Goal: Task Accomplishment & Management: Use online tool/utility

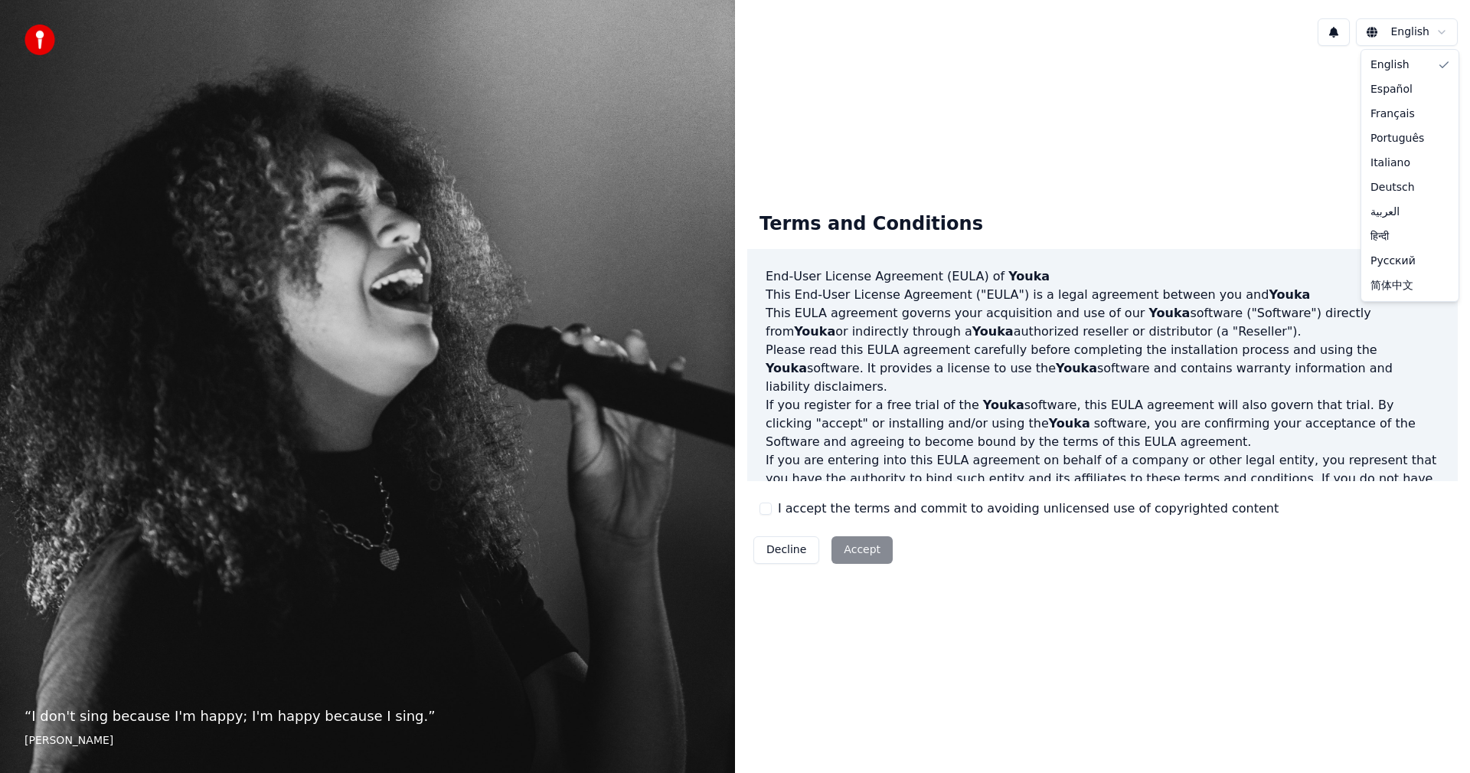
click at [1443, 34] on html "“ I don't sing because I'm happy; I'm happy because I sing. ” William James Eng…" at bounding box center [735, 386] width 1470 height 773
click at [1084, 185] on html "“ I don't sing because I'm happy; I'm happy because I sing. ” William James Eng…" at bounding box center [735, 386] width 1470 height 773
click at [783, 551] on button "Decline" at bounding box center [787, 550] width 66 height 28
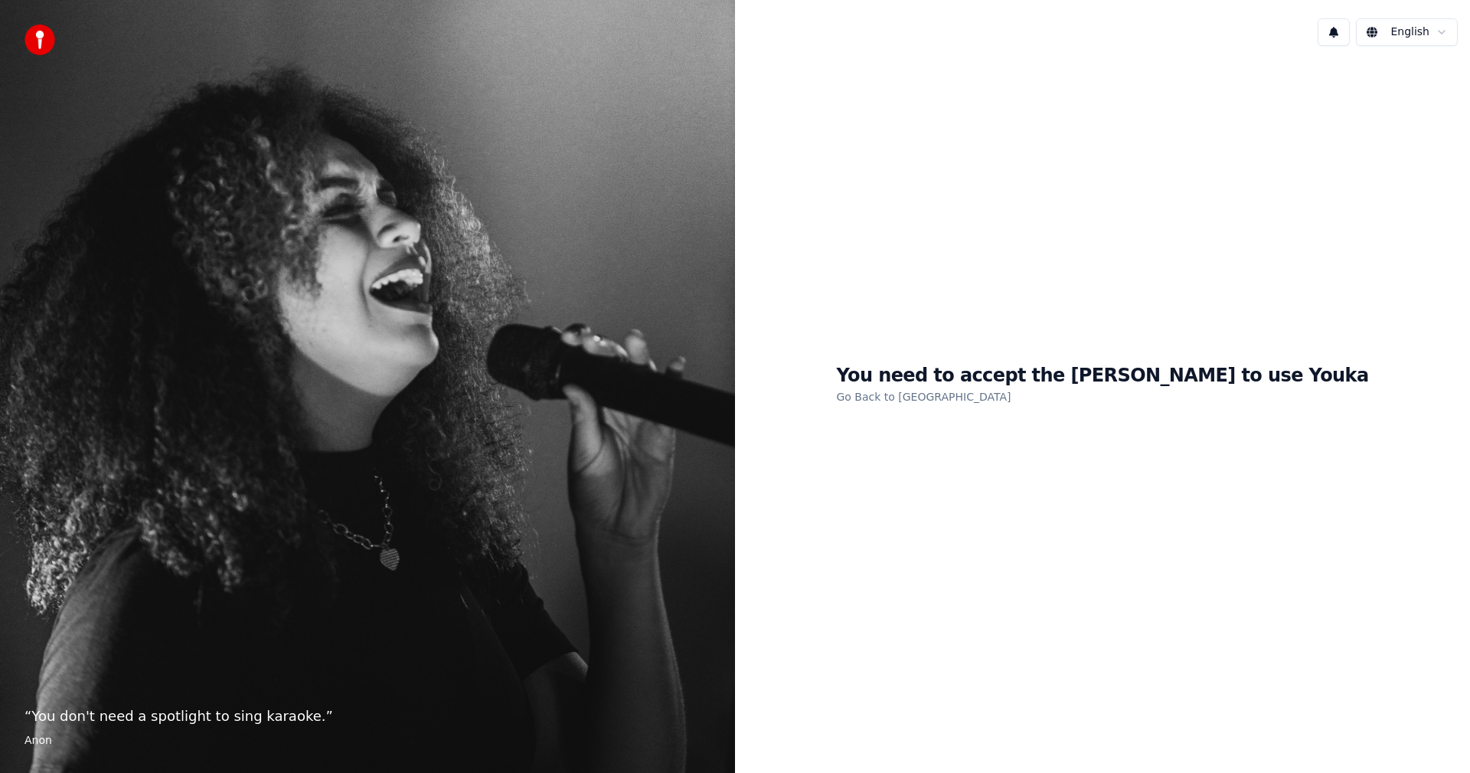
click at [956, 397] on link "Go Back to EULA" at bounding box center [923, 396] width 175 height 25
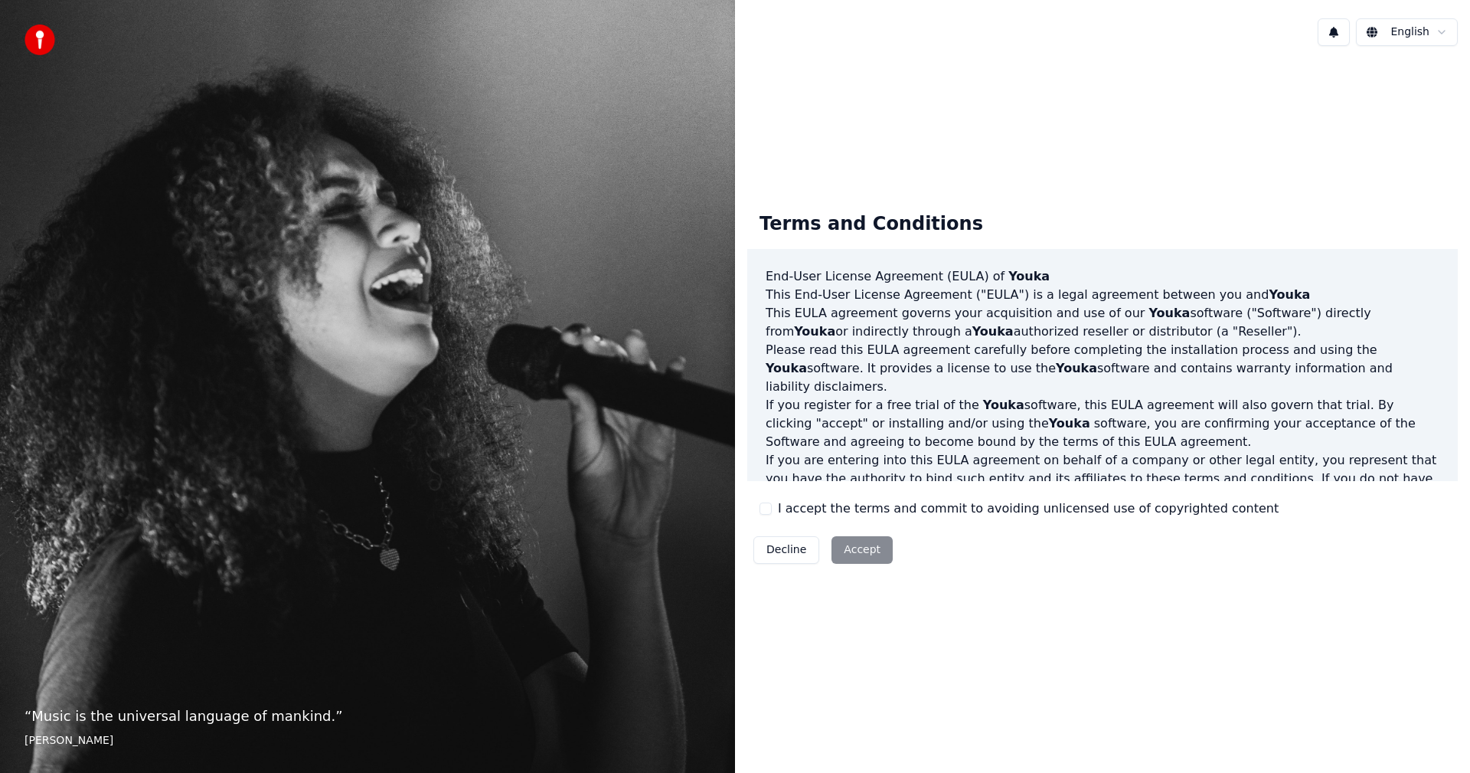
click at [868, 549] on div "Decline Accept" at bounding box center [823, 550] width 152 height 40
click at [767, 510] on button "I accept the terms and commit to avoiding unlicensed use of copyrighted content" at bounding box center [766, 508] width 12 height 12
click at [848, 551] on button "Accept" at bounding box center [862, 550] width 61 height 28
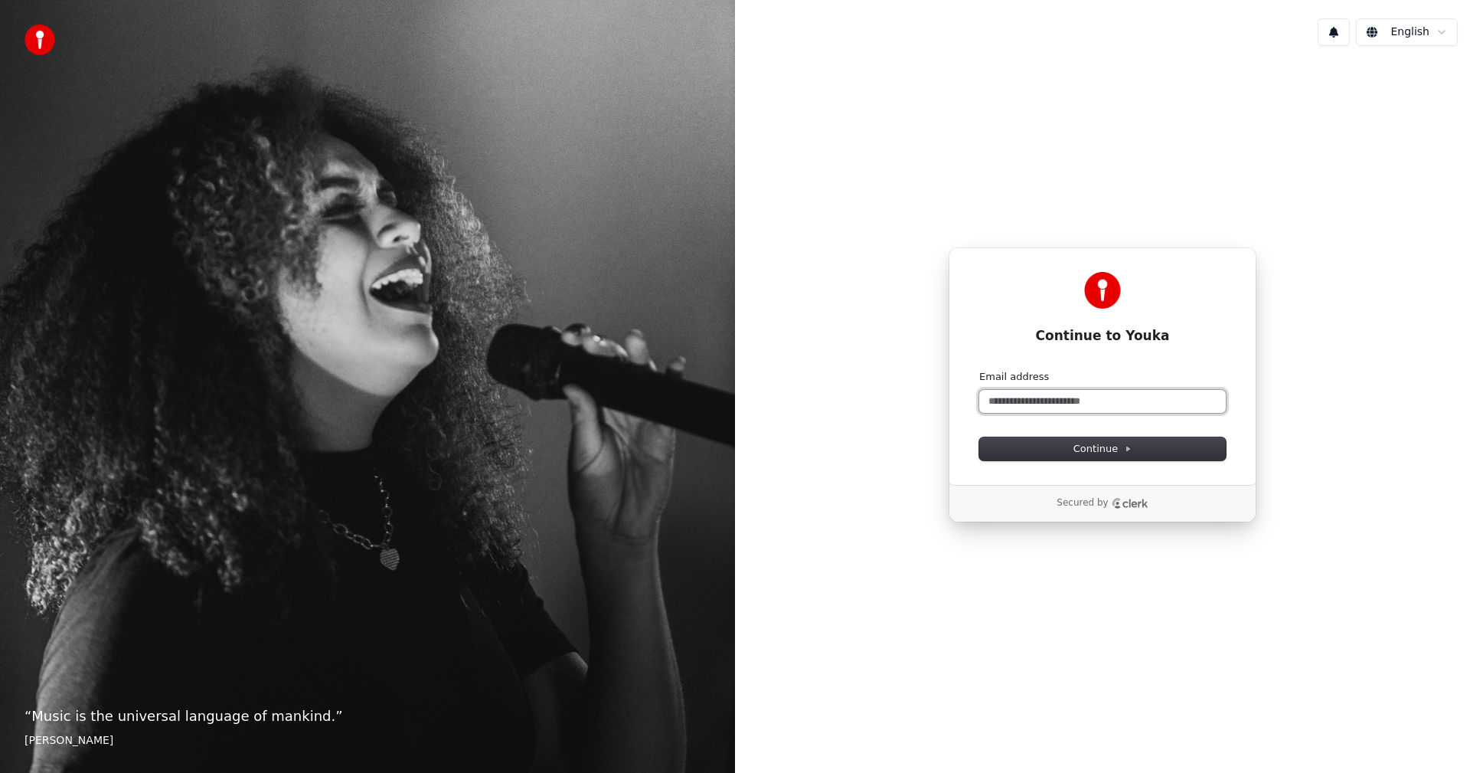
click at [1012, 401] on input "Email address" at bounding box center [1102, 401] width 247 height 23
click at [1094, 450] on span "Continue" at bounding box center [1103, 449] width 58 height 14
type input "**********"
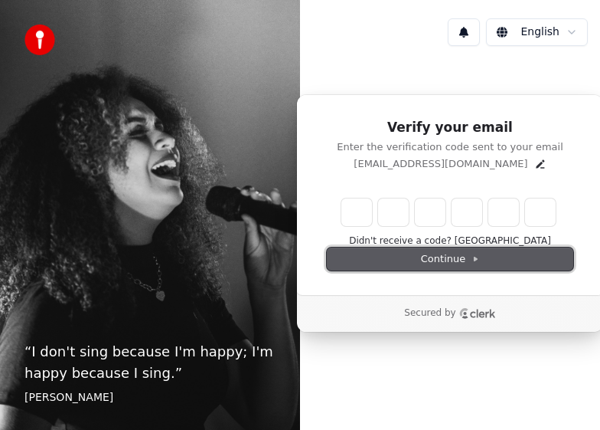
click at [455, 257] on span "Continue" at bounding box center [450, 259] width 58 height 14
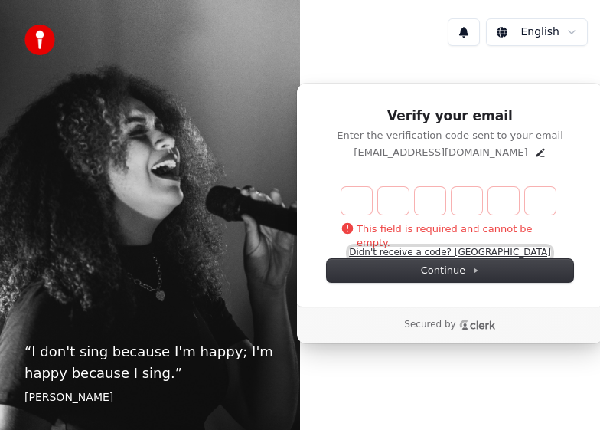
click at [445, 251] on button "Didn't receive a code? [GEOGRAPHIC_DATA]" at bounding box center [450, 253] width 202 height 12
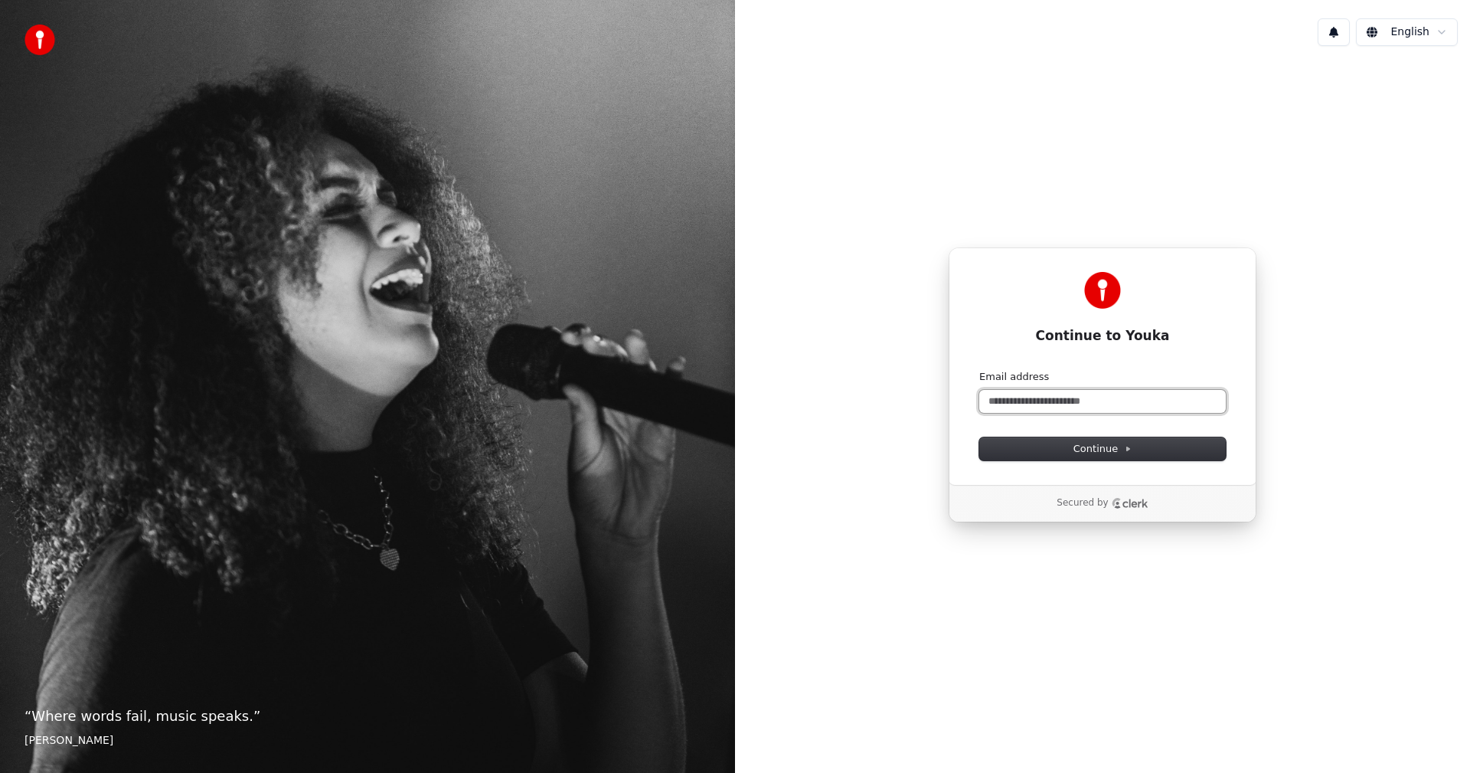
click at [1012, 401] on input "Email address" at bounding box center [1102, 401] width 247 height 23
click at [1096, 456] on button "Continue" at bounding box center [1102, 448] width 247 height 23
type input "**********"
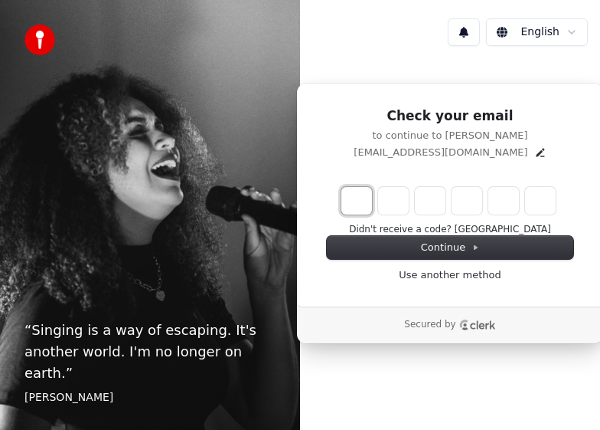
type input "*"
type input "**"
type input "*"
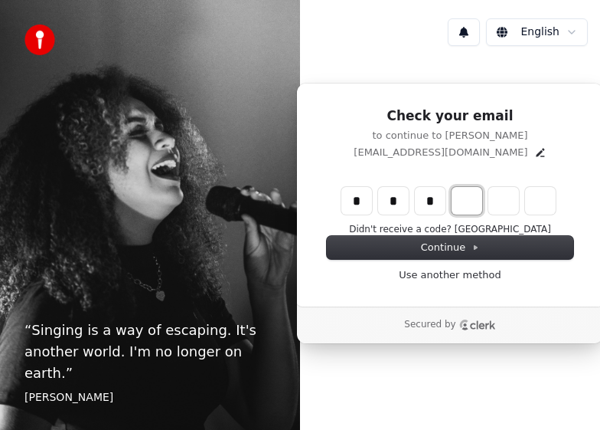
type input "***"
type input "*"
type input "****"
type input "*"
type input "******"
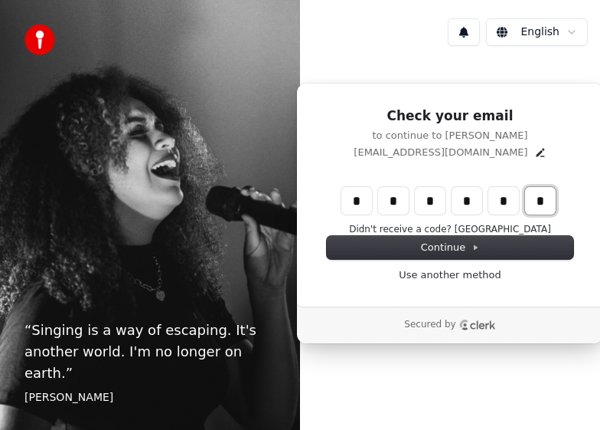
type input "*"
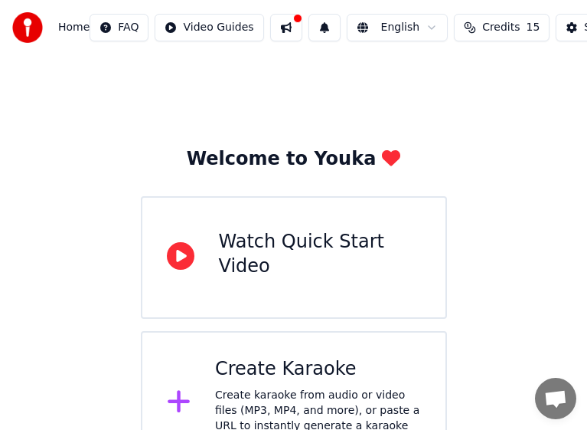
click at [296, 373] on div "Create Karaoke" at bounding box center [318, 369] width 206 height 25
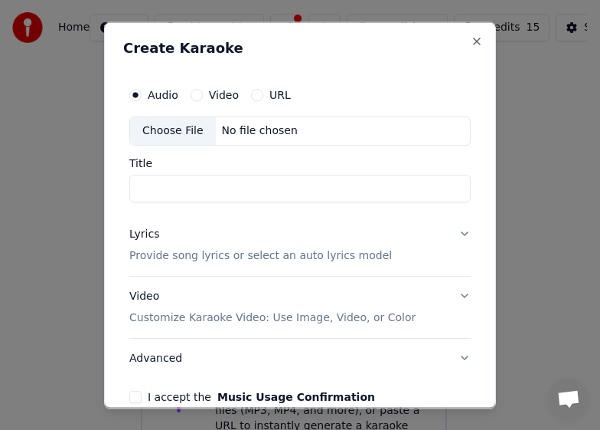
click at [175, 134] on div "Choose File" at bounding box center [173, 130] width 86 height 28
type input "*******"
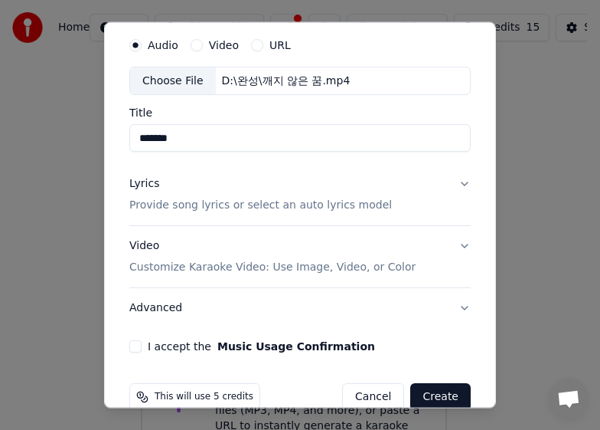
scroll to position [77, 0]
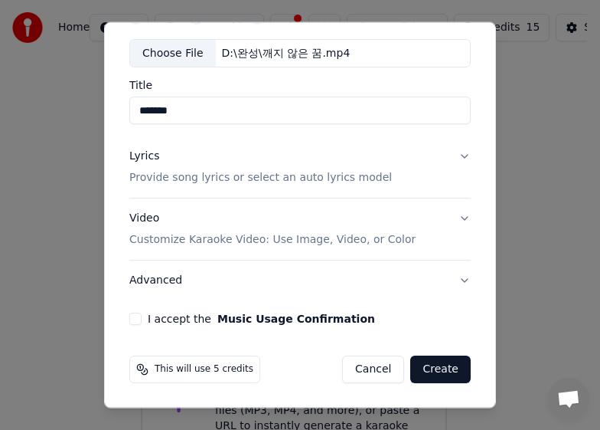
click at [448, 153] on button "Lyrics Provide song lyrics or select an auto lyrics model" at bounding box center [300, 166] width 342 height 61
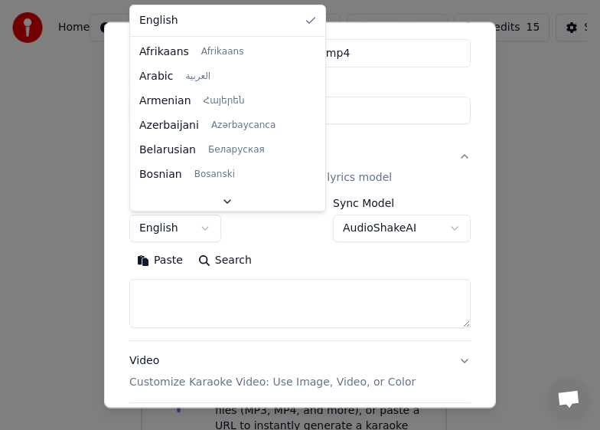
click at [205, 224] on button "English" at bounding box center [175, 228] width 92 height 28
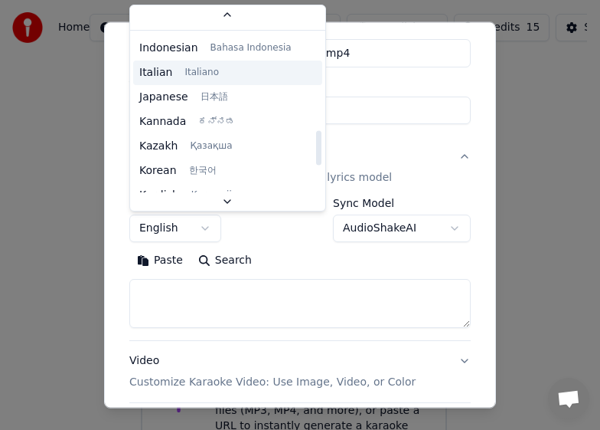
scroll to position [613, 0]
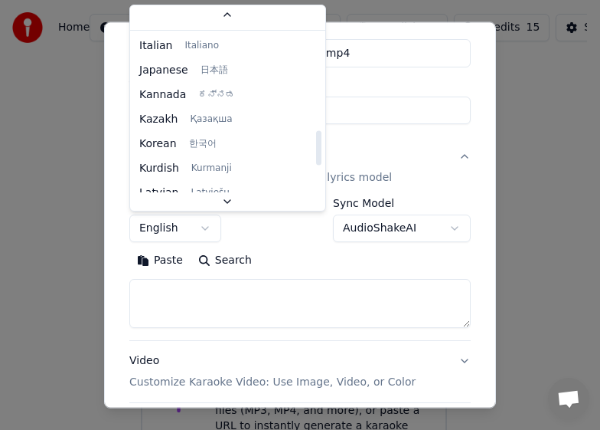
select select "**"
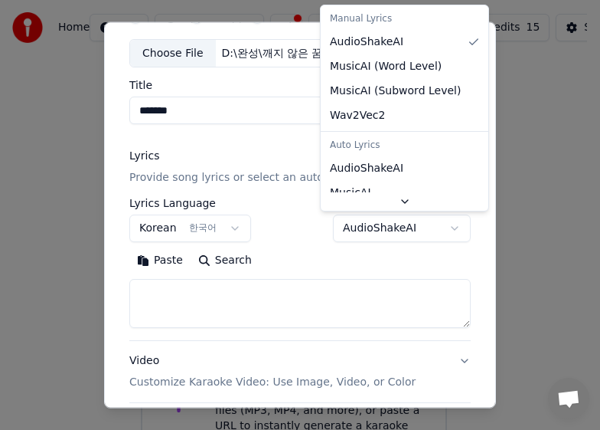
click at [442, 224] on body "**********" at bounding box center [293, 237] width 587 height 475
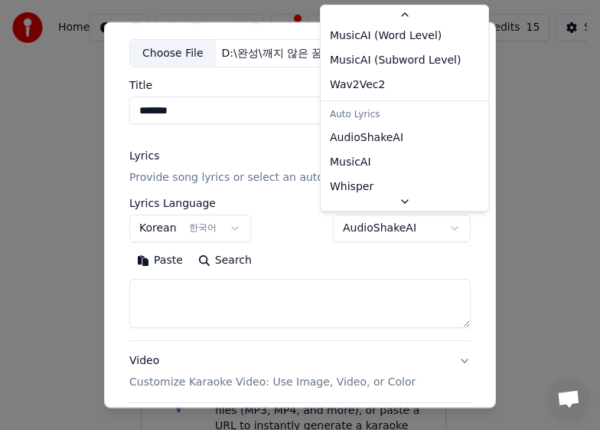
select select "**********"
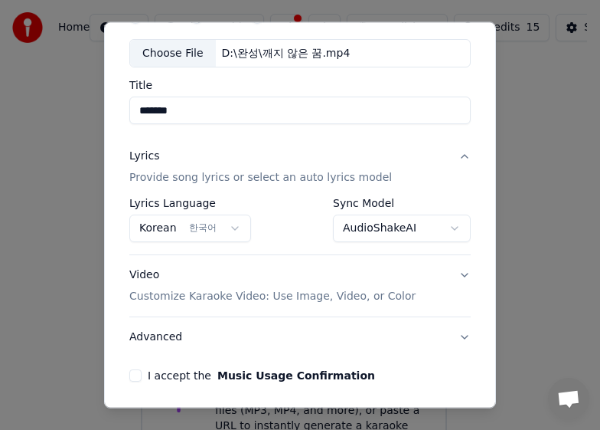
click at [455, 273] on button "Video Customize Karaoke Video: Use Image, Video, or Color" at bounding box center [300, 285] width 342 height 61
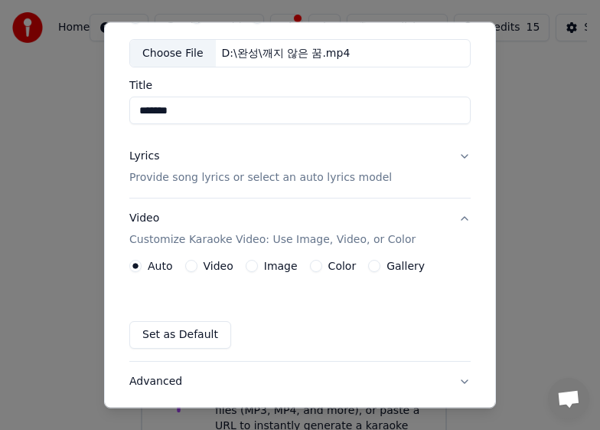
click at [368, 267] on button "Gallery" at bounding box center [374, 266] width 12 height 12
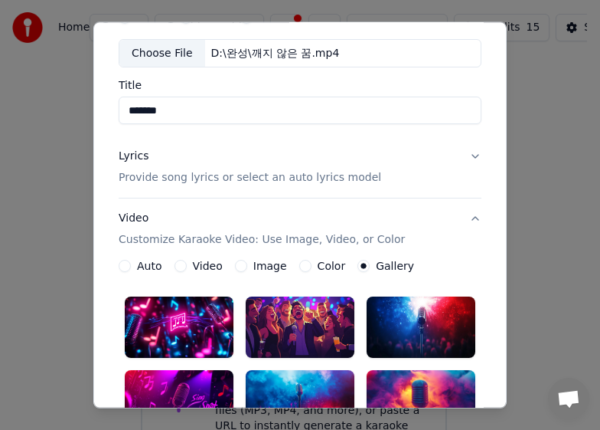
scroll to position [230, 0]
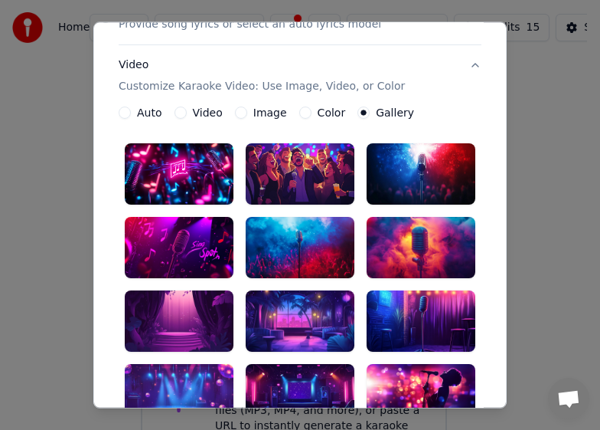
click at [290, 253] on div at bounding box center [300, 247] width 109 height 61
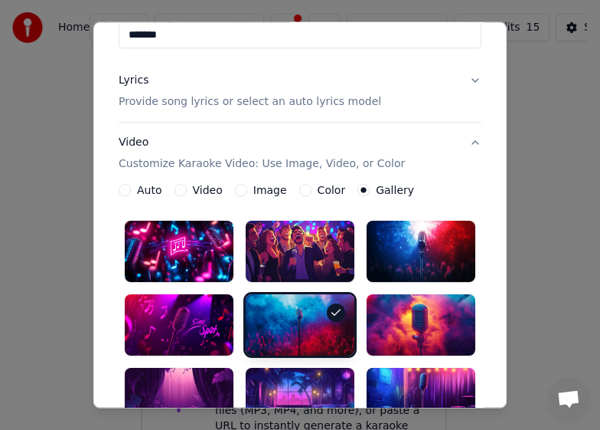
scroll to position [152, 0]
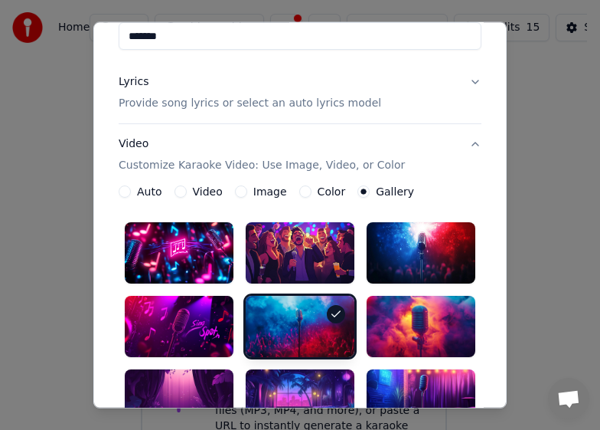
click at [472, 147] on button "Video Customize Karaoke Video: Use Image, Video, or Color" at bounding box center [300, 154] width 363 height 61
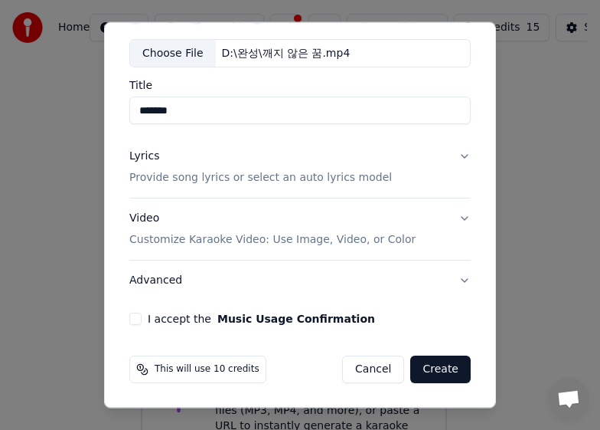
click at [454, 279] on button "Advanced" at bounding box center [300, 280] width 342 height 40
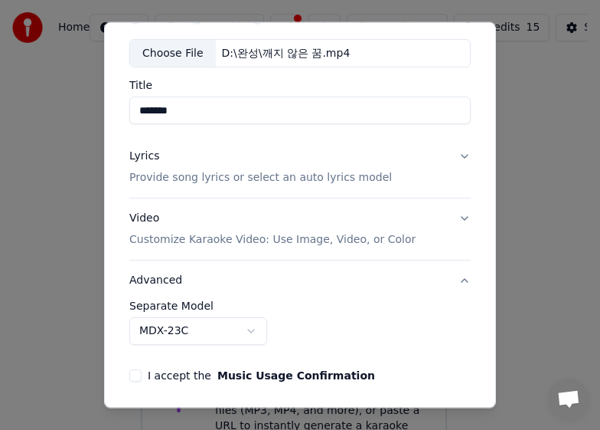
click at [136, 373] on button "I accept the Music Usage Confirmation" at bounding box center [135, 375] width 12 height 12
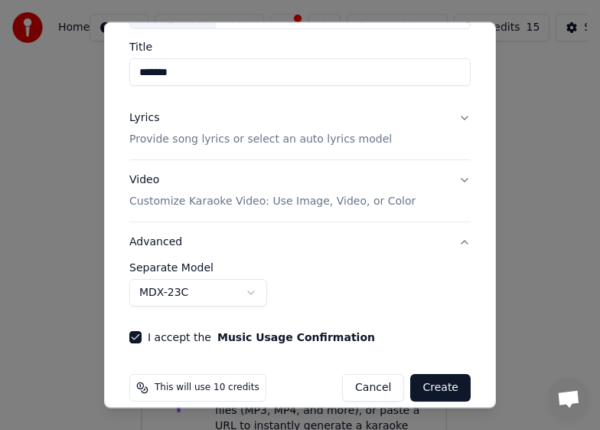
scroll to position [134, 0]
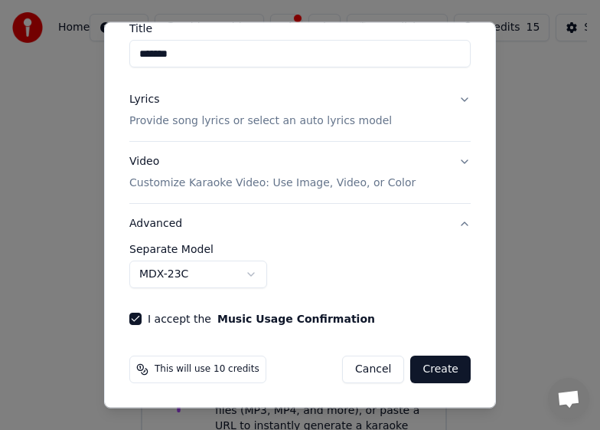
click at [422, 368] on button "Create" at bounding box center [440, 369] width 60 height 28
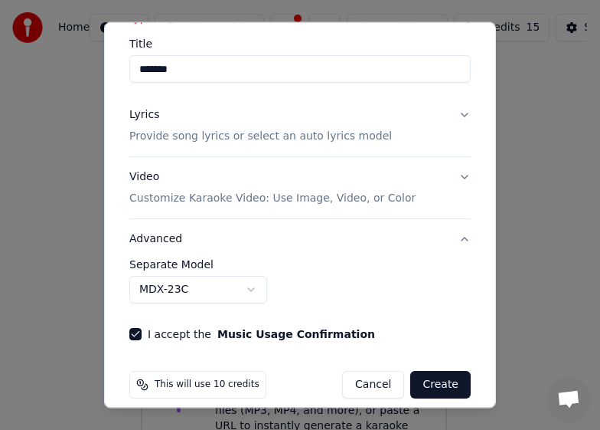
click at [427, 371] on button "Create" at bounding box center [440, 385] width 60 height 28
drag, startPoint x: 318, startPoint y: 29, endPoint x: 257, endPoint y: 44, distance: 62.2
click at [257, 44] on div "Title *******" at bounding box center [300, 60] width 342 height 44
click at [447, 222] on button "Advanced" at bounding box center [300, 239] width 342 height 40
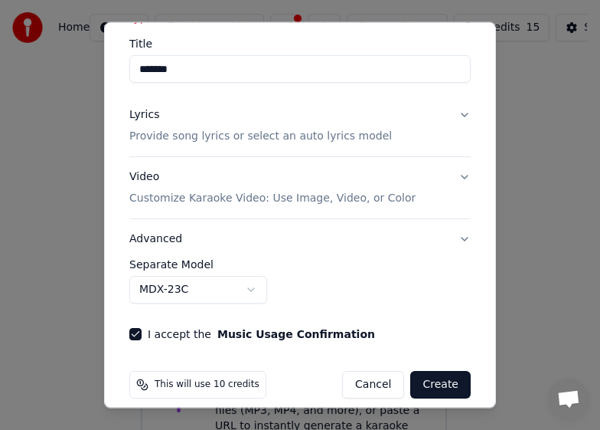
scroll to position [99, 0]
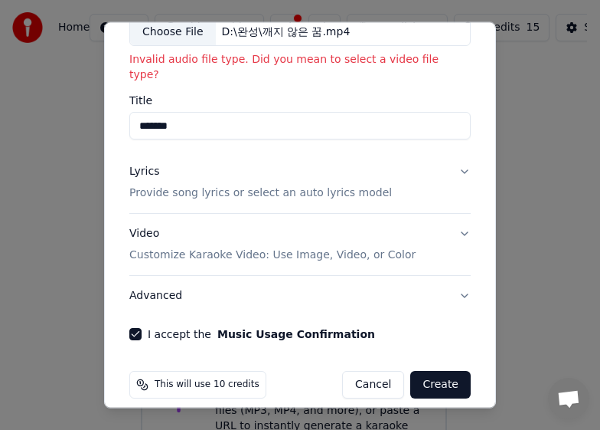
click at [427, 371] on button "Create" at bounding box center [440, 385] width 60 height 28
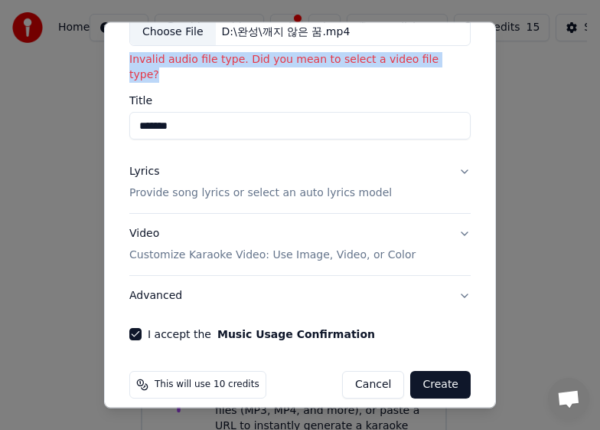
drag, startPoint x: 123, startPoint y: 57, endPoint x: 433, endPoint y: 75, distance: 311.4
click at [433, 75] on div "Create Karaoke Audio Video URL Choose File D:\완성\깨지 않은 꿈.mp4 Invalid audio file…" at bounding box center [300, 214] width 392 height 387
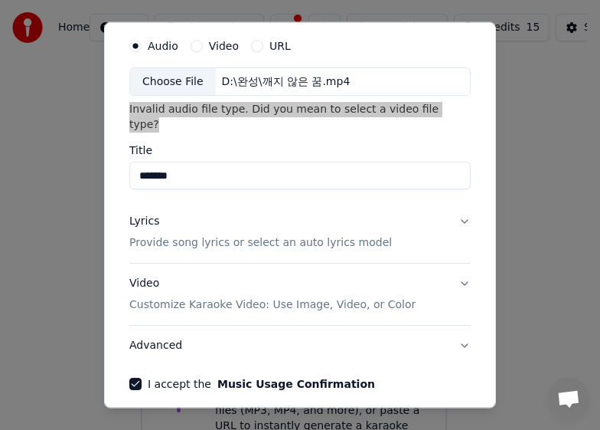
scroll to position [0, 0]
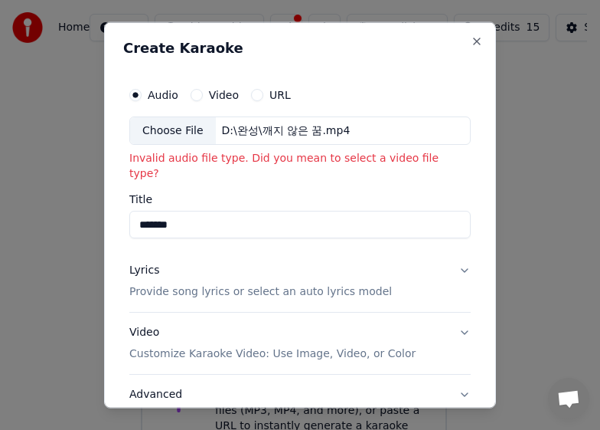
click at [172, 136] on div "Choose File" at bounding box center [173, 130] width 86 height 28
type input "*******"
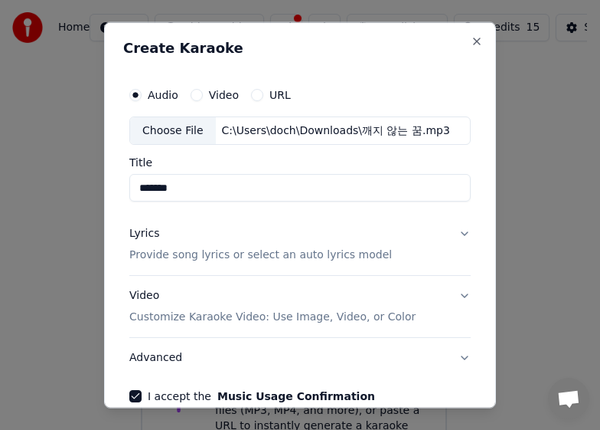
click at [453, 231] on button "Lyrics Provide song lyrics or select an auto lyrics model" at bounding box center [300, 244] width 342 height 61
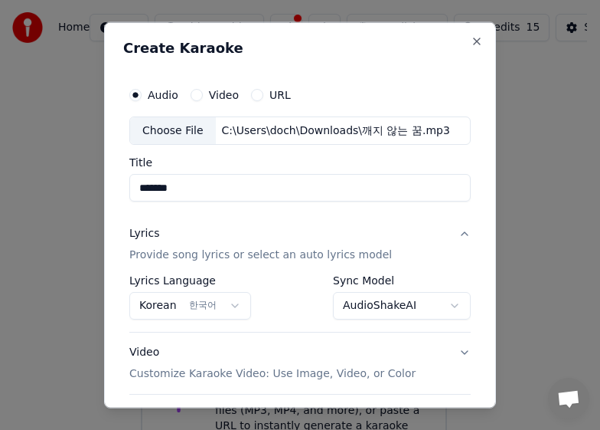
click at [453, 231] on button "Lyrics Provide song lyrics or select an auto lyrics model" at bounding box center [300, 244] width 342 height 61
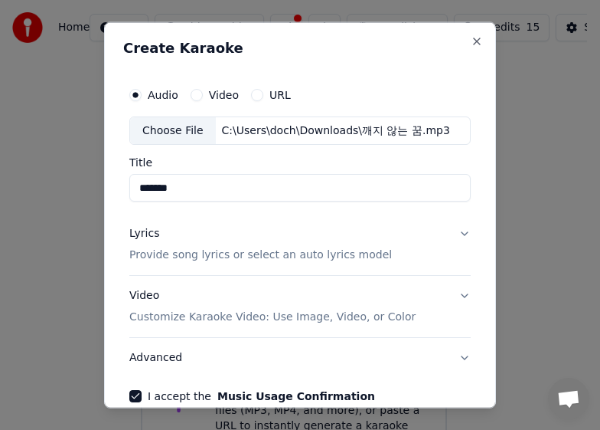
click at [452, 297] on button "Video Customize Karaoke Video: Use Image, Video, or Color" at bounding box center [300, 306] width 342 height 61
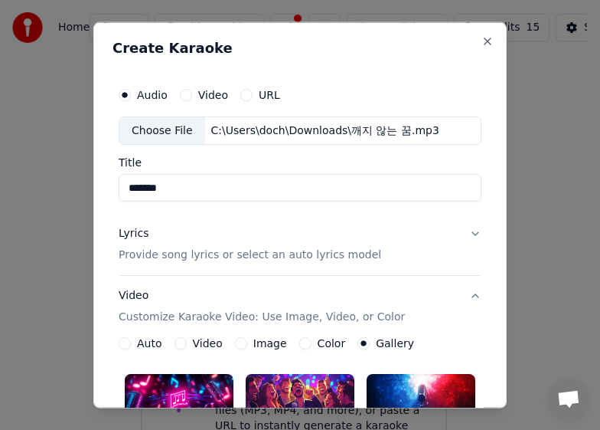
click at [468, 298] on button "Video Customize Karaoke Video: Use Image, Video, or Color" at bounding box center [300, 306] width 363 height 61
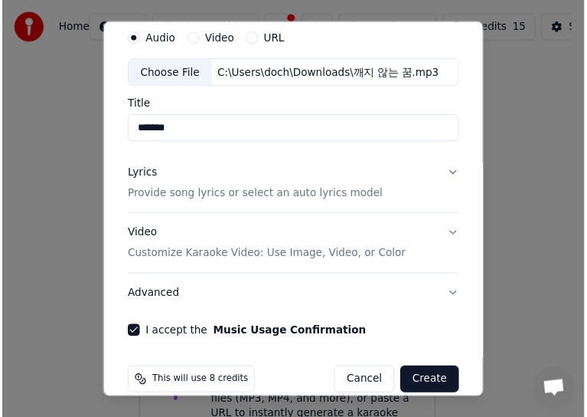
scroll to position [77, 0]
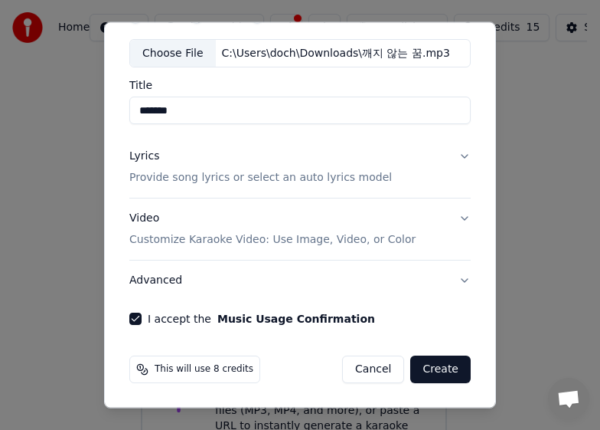
click at [425, 369] on button "Create" at bounding box center [440, 369] width 60 height 28
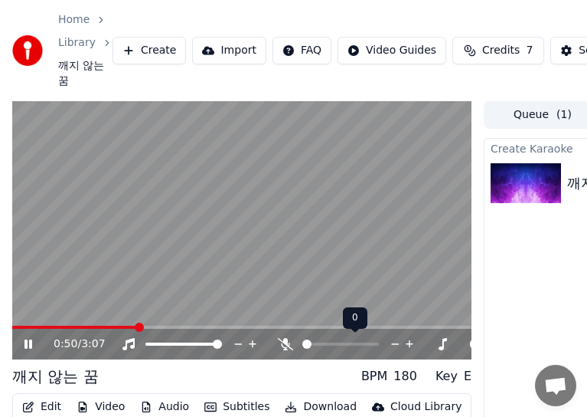
click at [286, 348] on icon at bounding box center [285, 344] width 15 height 12
click at [348, 341] on div at bounding box center [354, 343] width 123 height 15
click at [343, 345] on span at bounding box center [322, 343] width 41 height 3
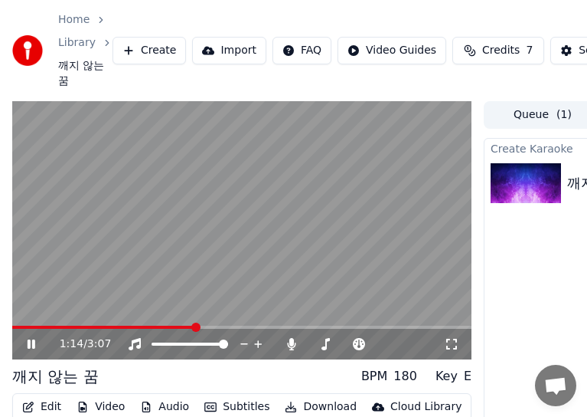
click at [221, 53] on button "Import" at bounding box center [229, 51] width 74 height 28
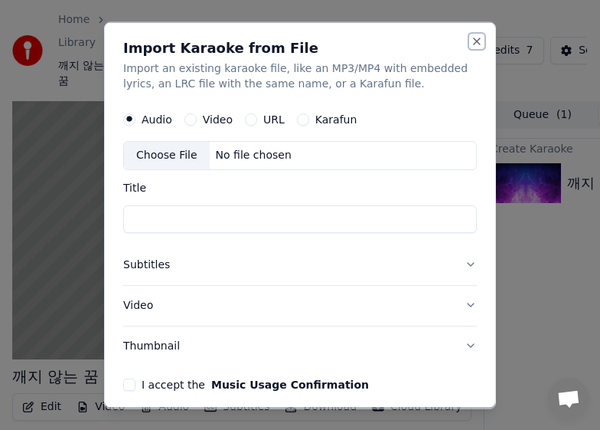
click at [471, 41] on button "Close" at bounding box center [477, 40] width 12 height 12
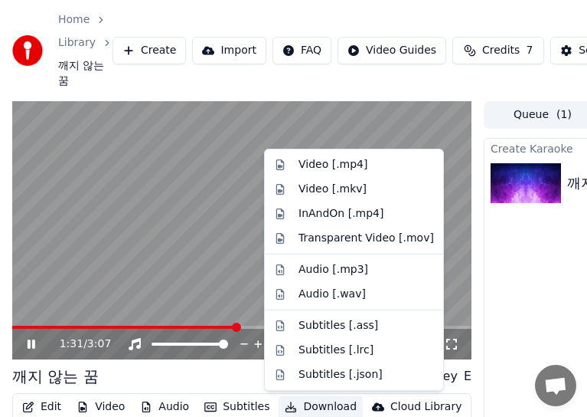
click at [306, 406] on button "Download" at bounding box center [321, 406] width 84 height 21
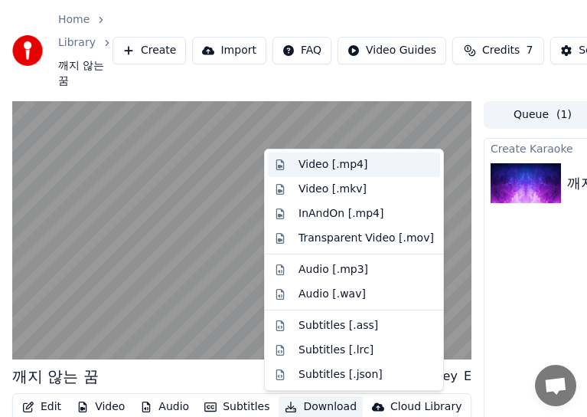
click at [332, 165] on div "Video [.mp4]" at bounding box center [333, 164] width 69 height 15
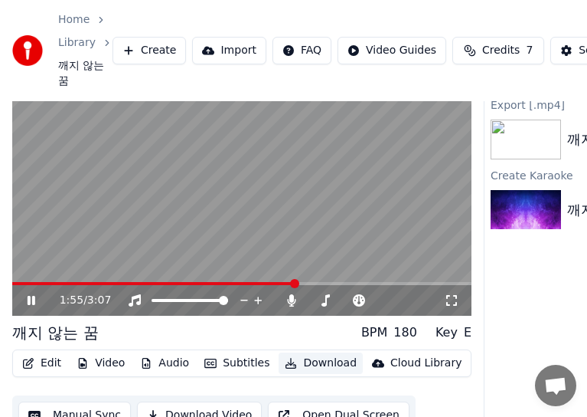
scroll to position [87, 0]
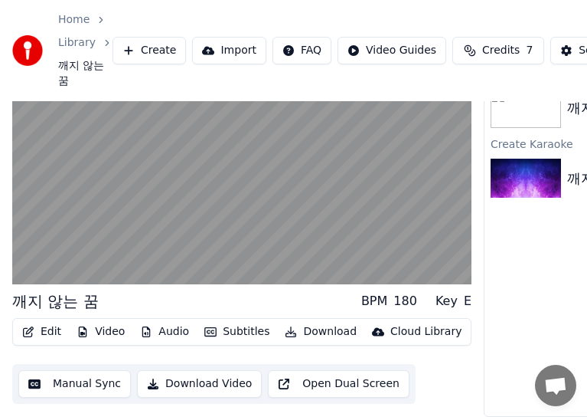
click at [188, 370] on button "Download Video" at bounding box center [199, 384] width 125 height 28
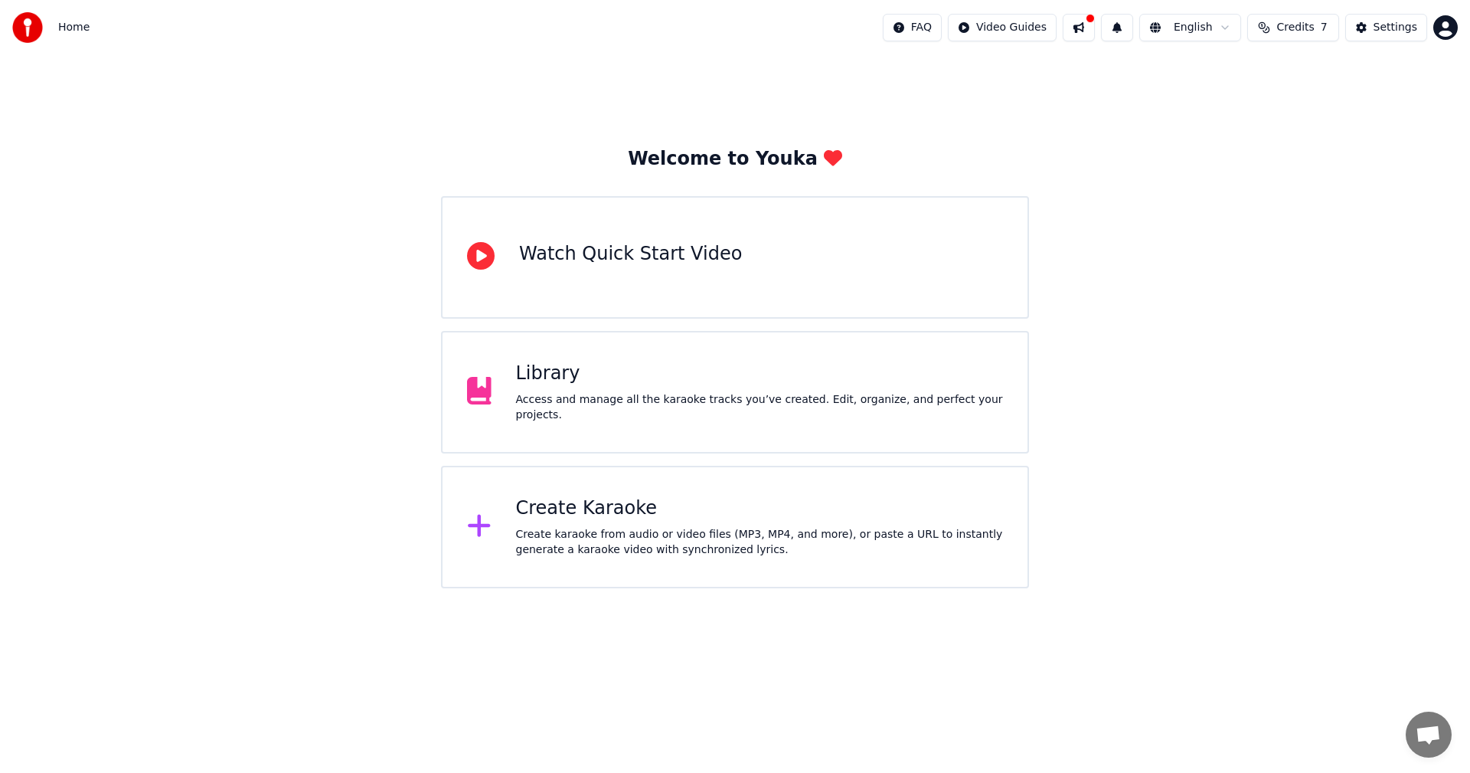
click at [603, 514] on div "Create Karaoke" at bounding box center [760, 508] width 488 height 25
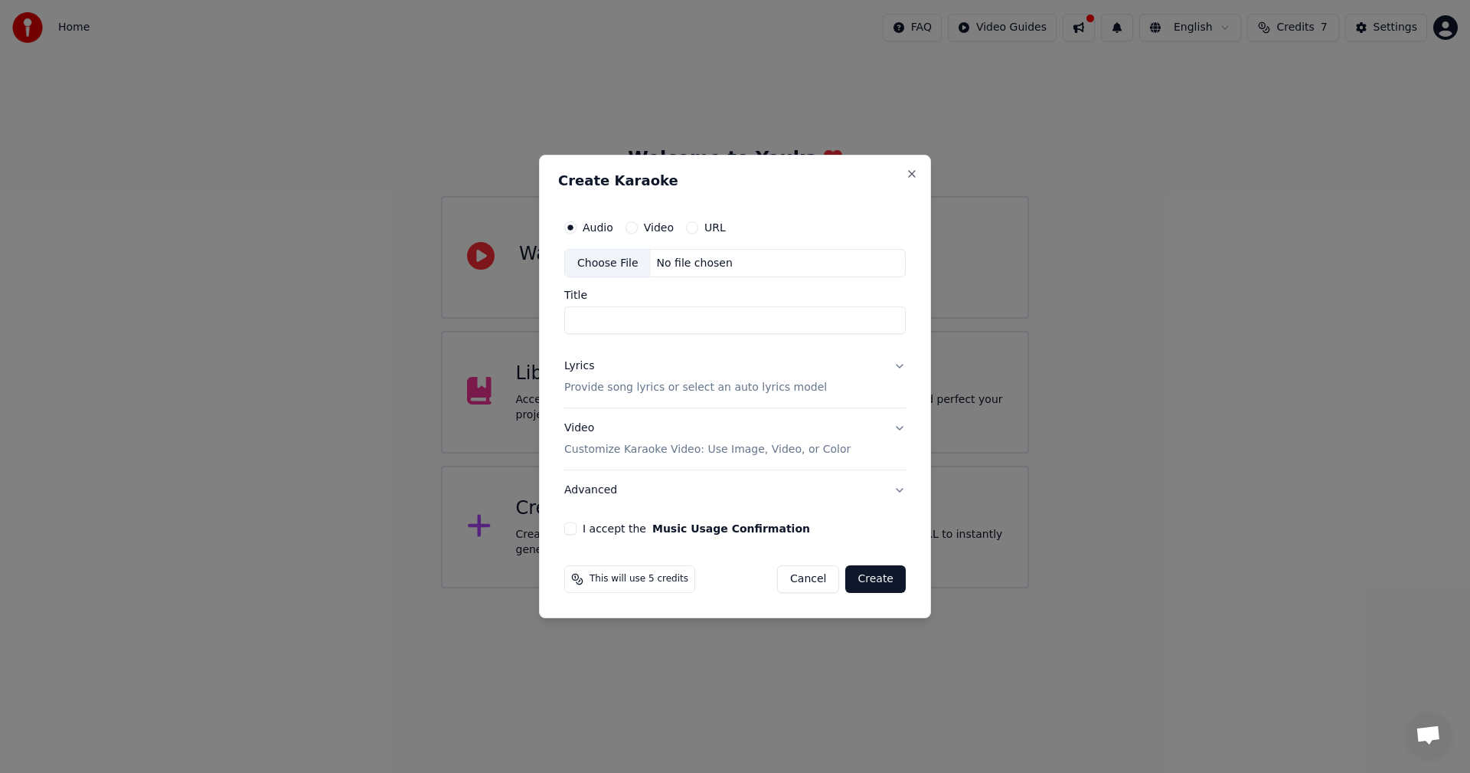
click at [606, 263] on div "Choose File" at bounding box center [608, 264] width 86 height 28
type input "*******"
click at [900, 365] on button "Lyrics Provide song lyrics or select an auto lyrics model" at bounding box center [735, 377] width 342 height 61
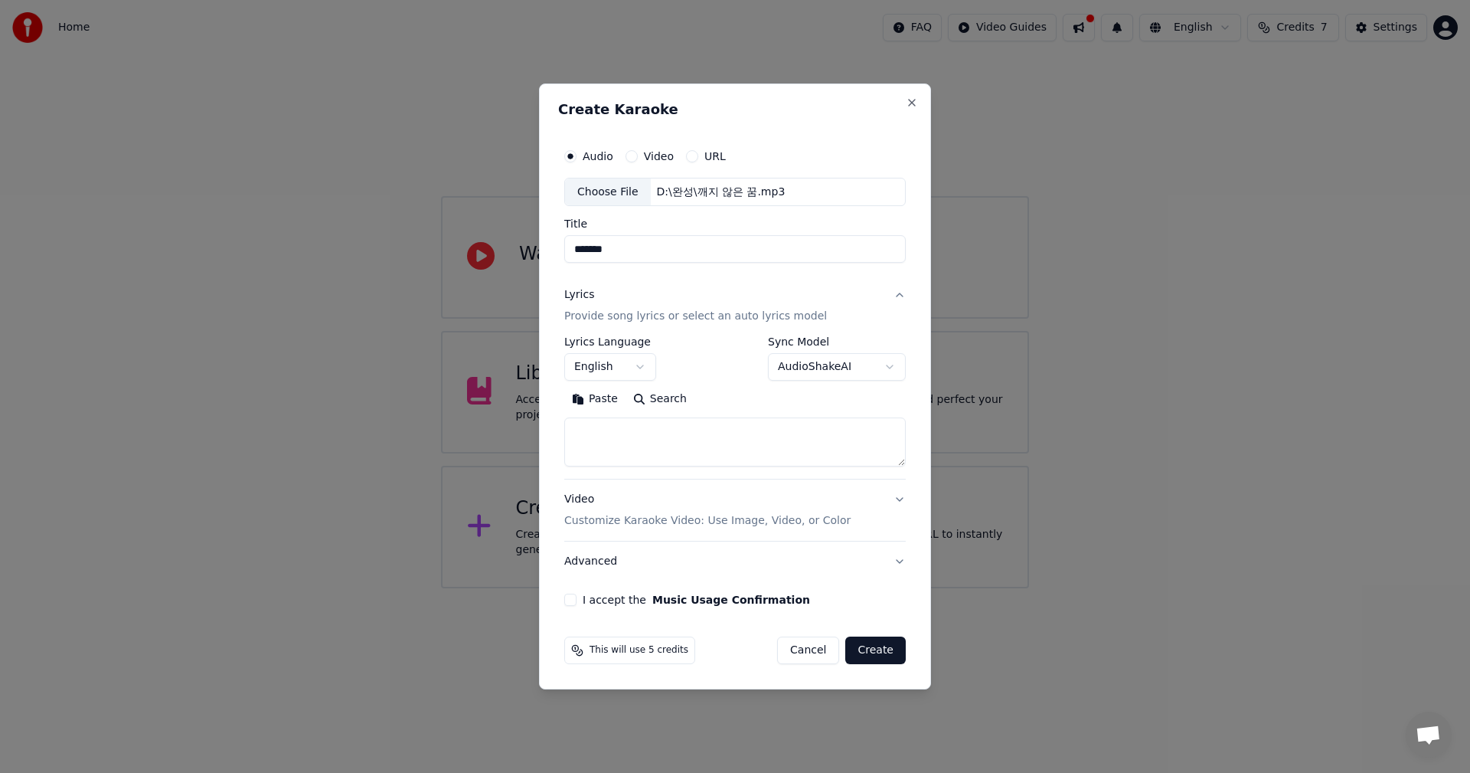
click at [637, 361] on body "**********" at bounding box center [735, 294] width 1470 height 588
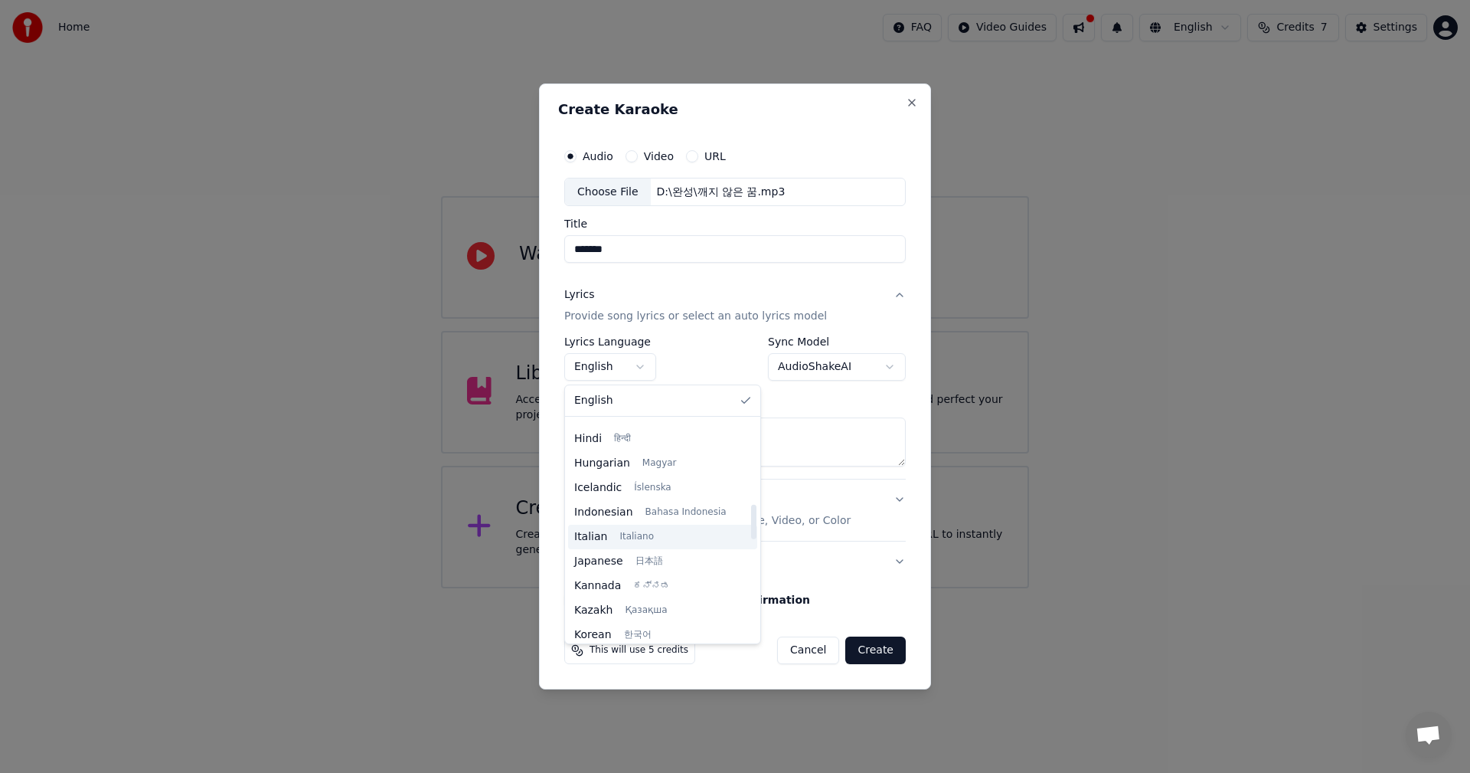
scroll to position [536, 0]
select select "**"
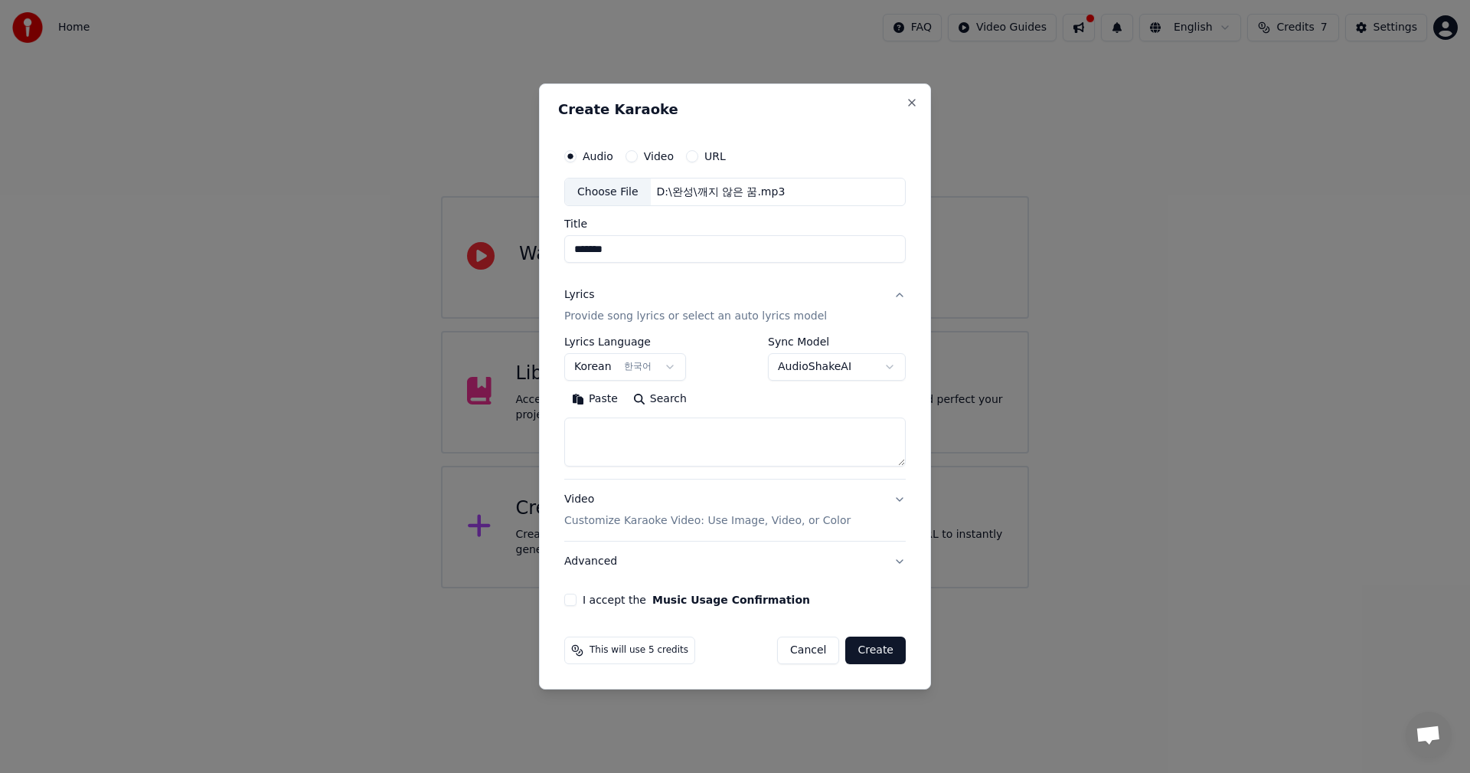
click at [891, 365] on body "**********" at bounding box center [735, 294] width 1470 height 588
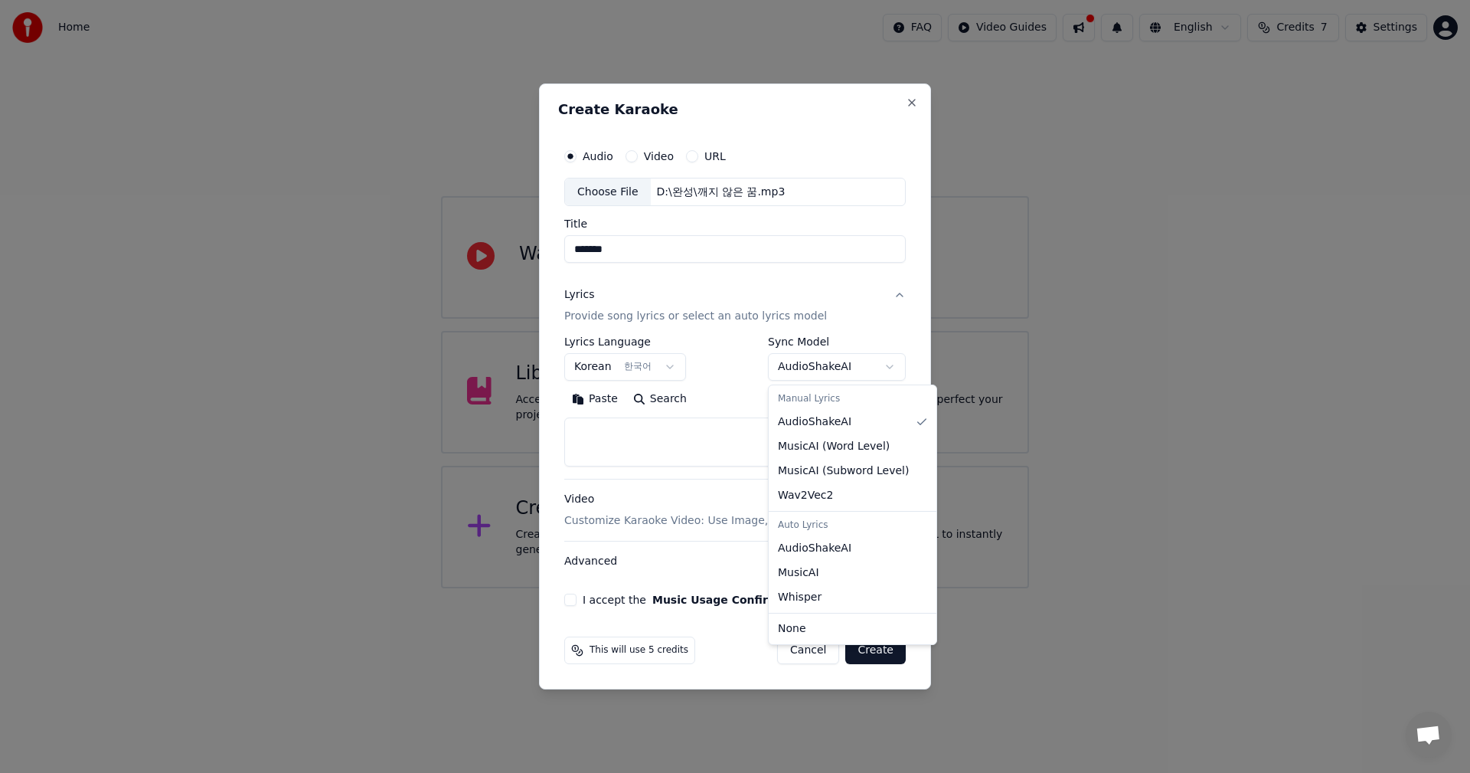
select select "**********"
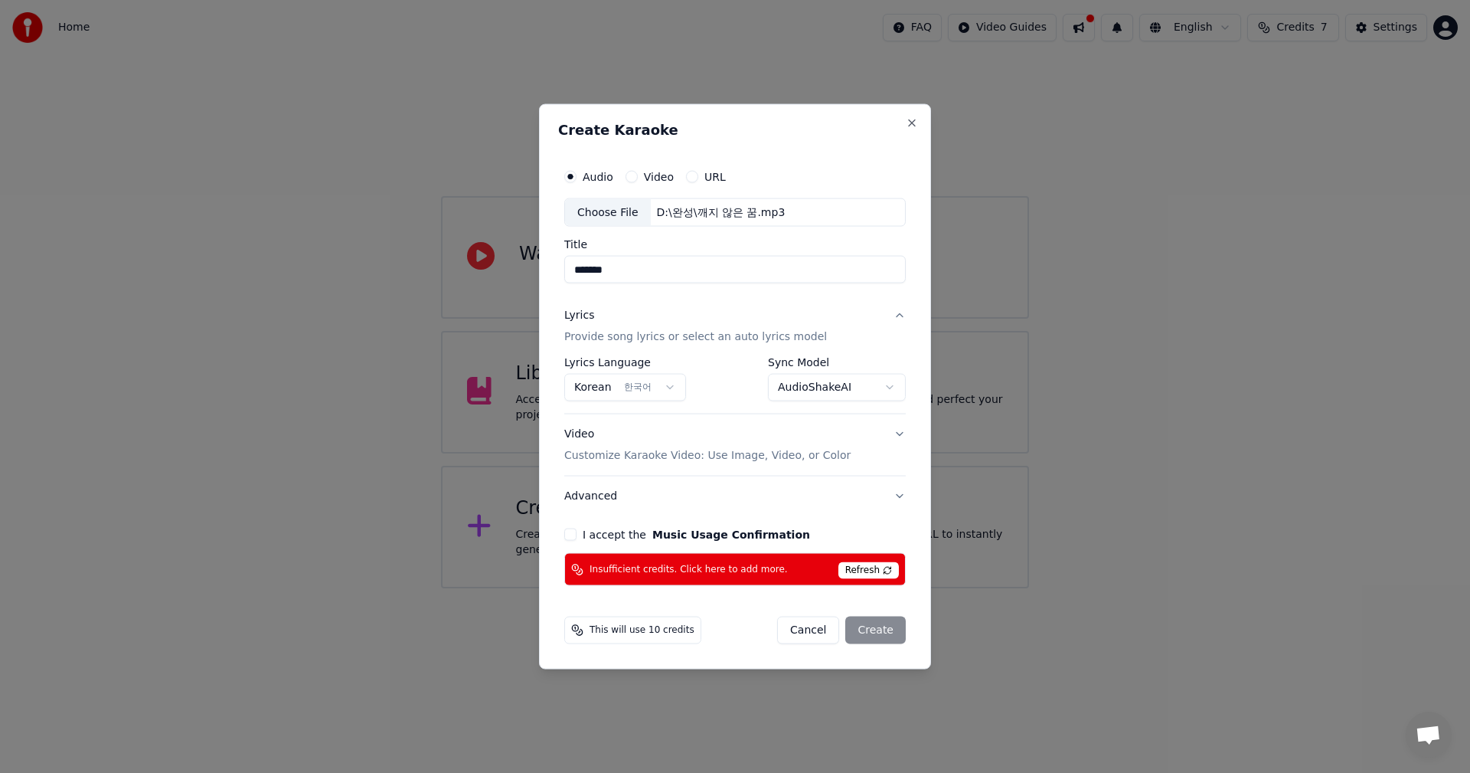
click at [897, 431] on button "Video Customize Karaoke Video: Use Image, Video, or Color" at bounding box center [735, 444] width 342 height 61
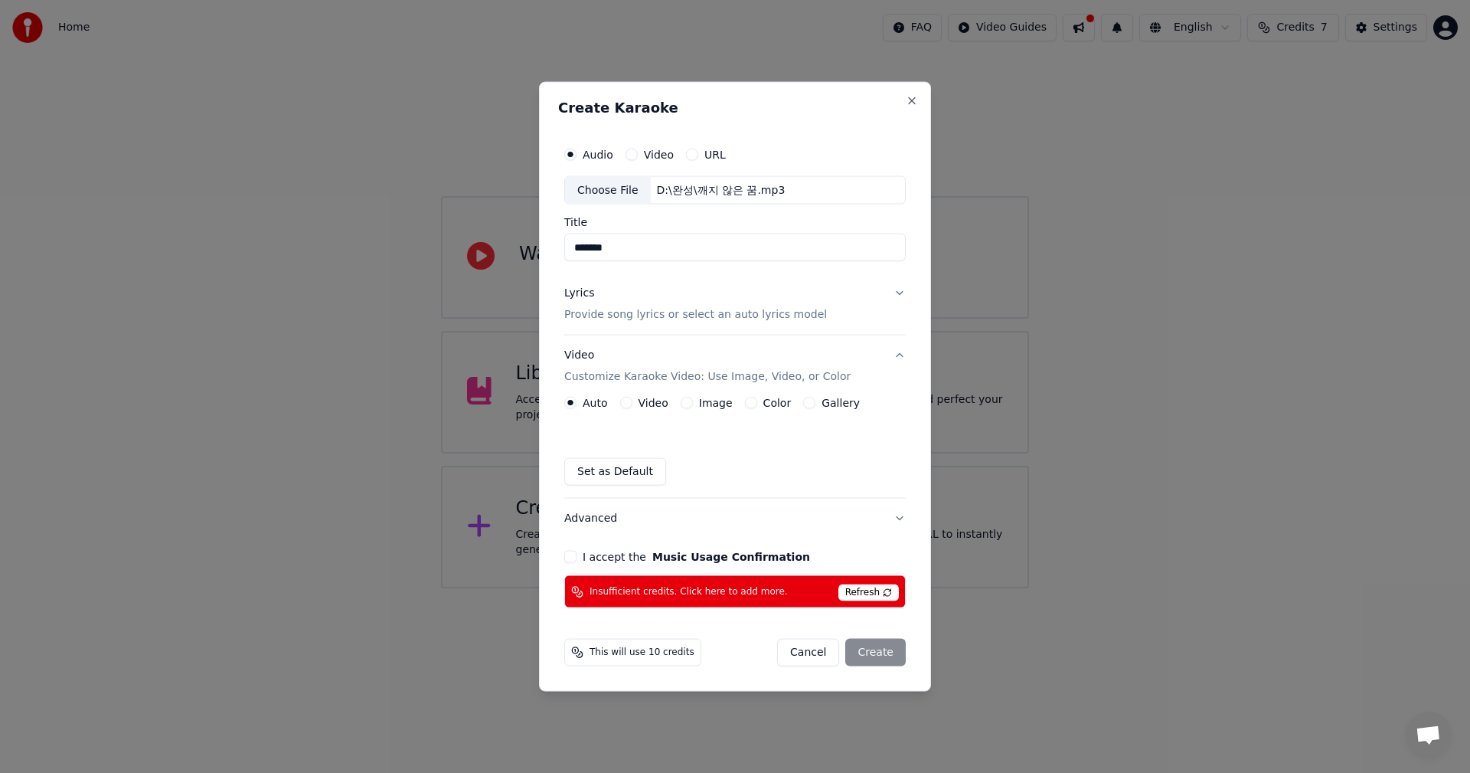
click at [803, 404] on button "Gallery" at bounding box center [809, 403] width 12 height 12
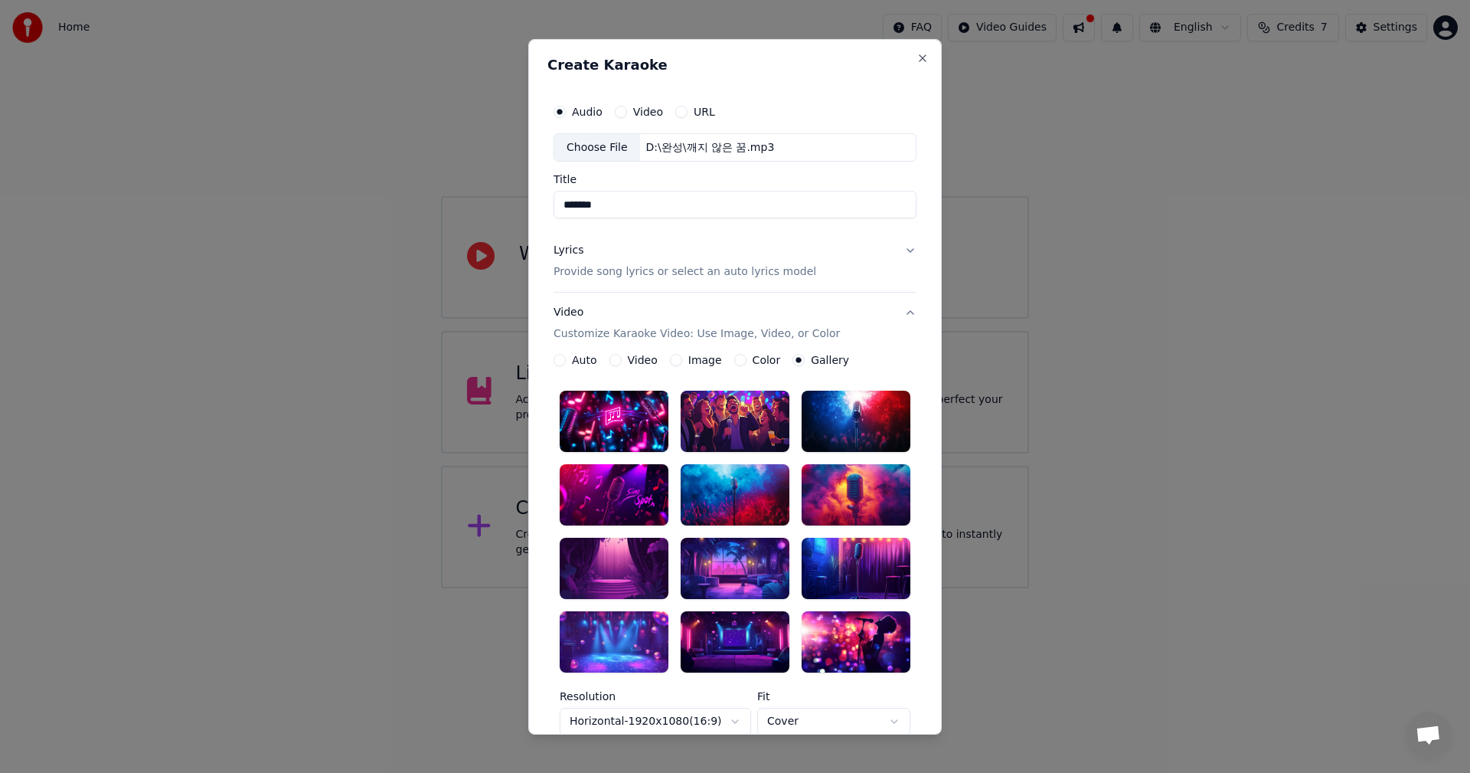
click at [826, 483] on div at bounding box center [856, 494] width 109 height 61
click at [902, 312] on button "Video Customize Karaoke Video: Use Image, Video, or Color" at bounding box center [735, 323] width 363 height 61
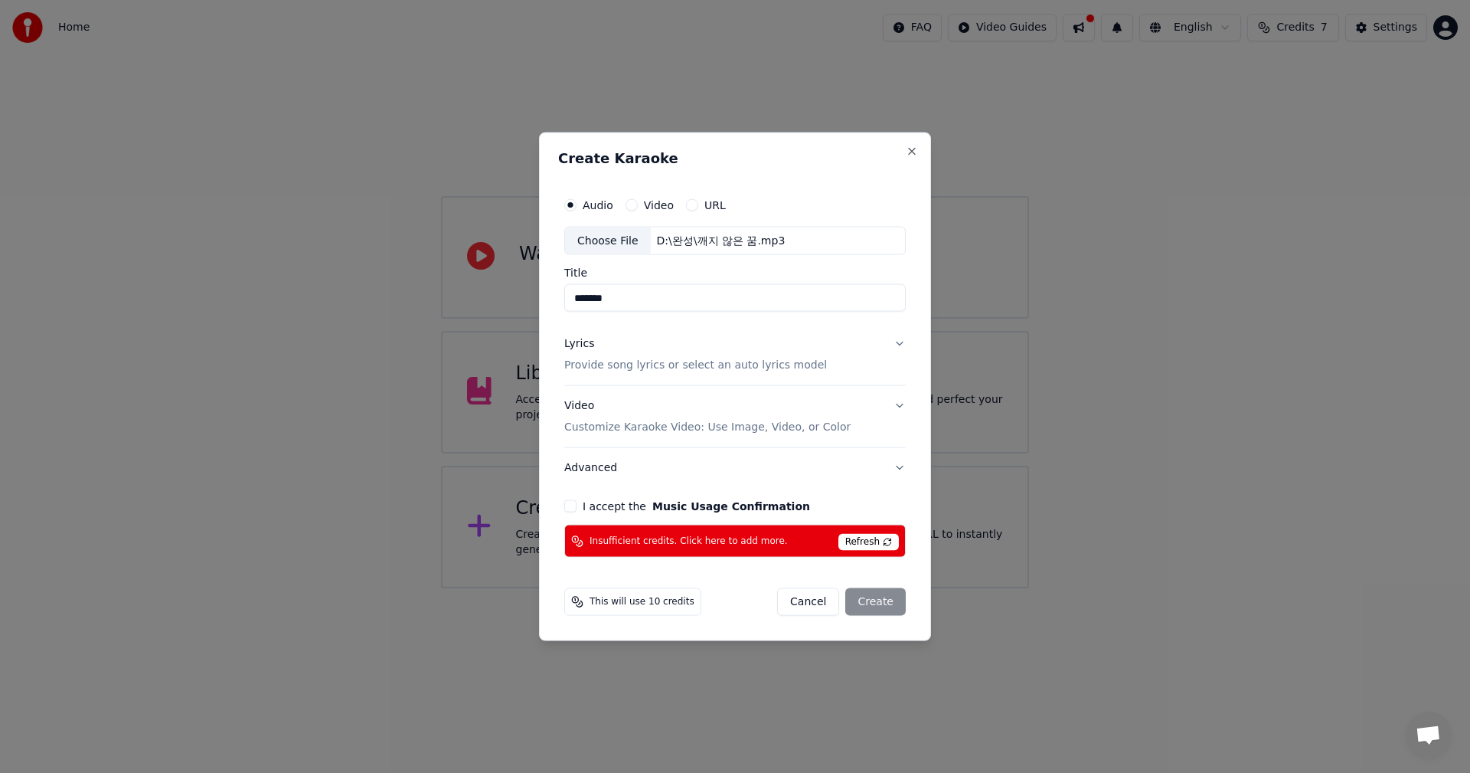
click at [896, 467] on button "Advanced" at bounding box center [735, 468] width 342 height 40
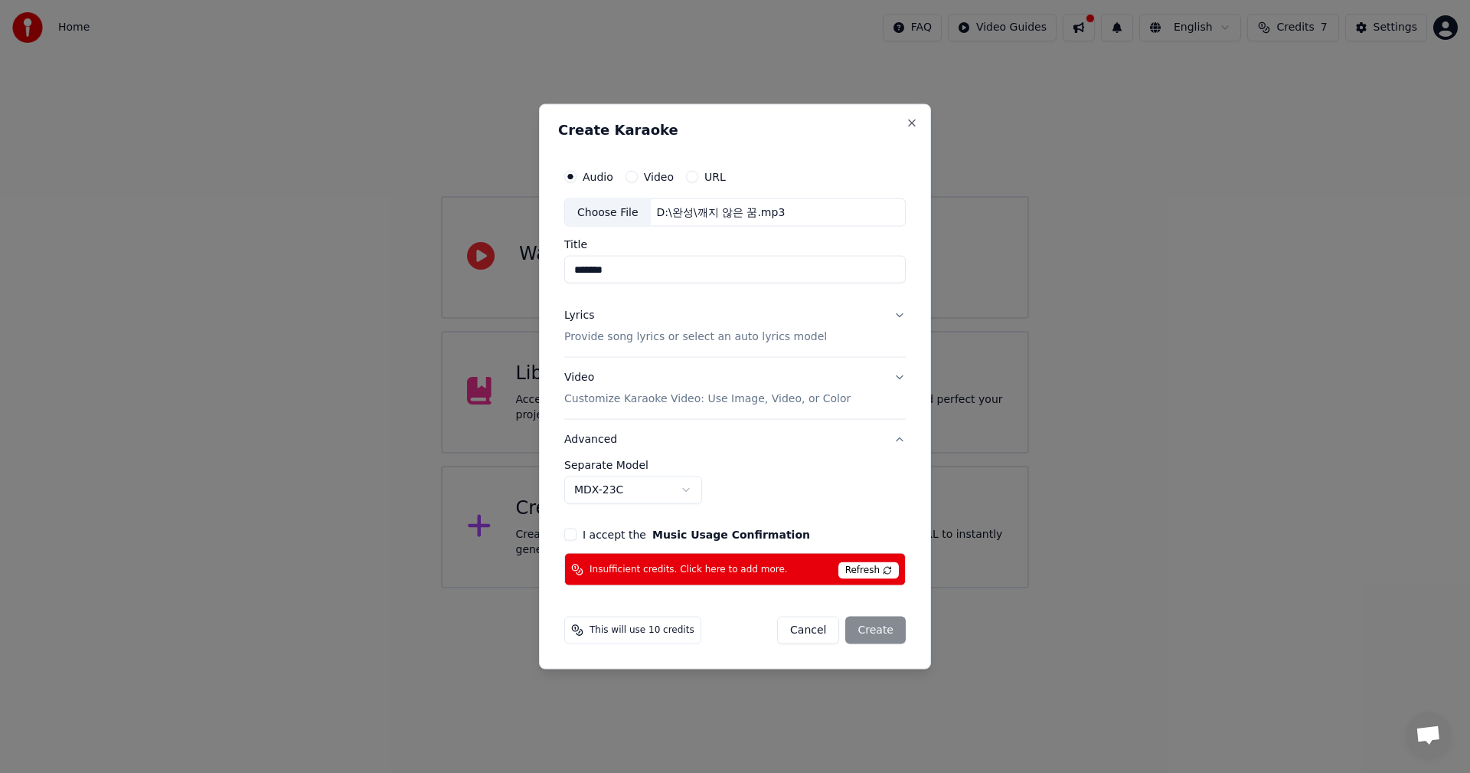
click at [898, 443] on button "Advanced" at bounding box center [735, 440] width 342 height 40
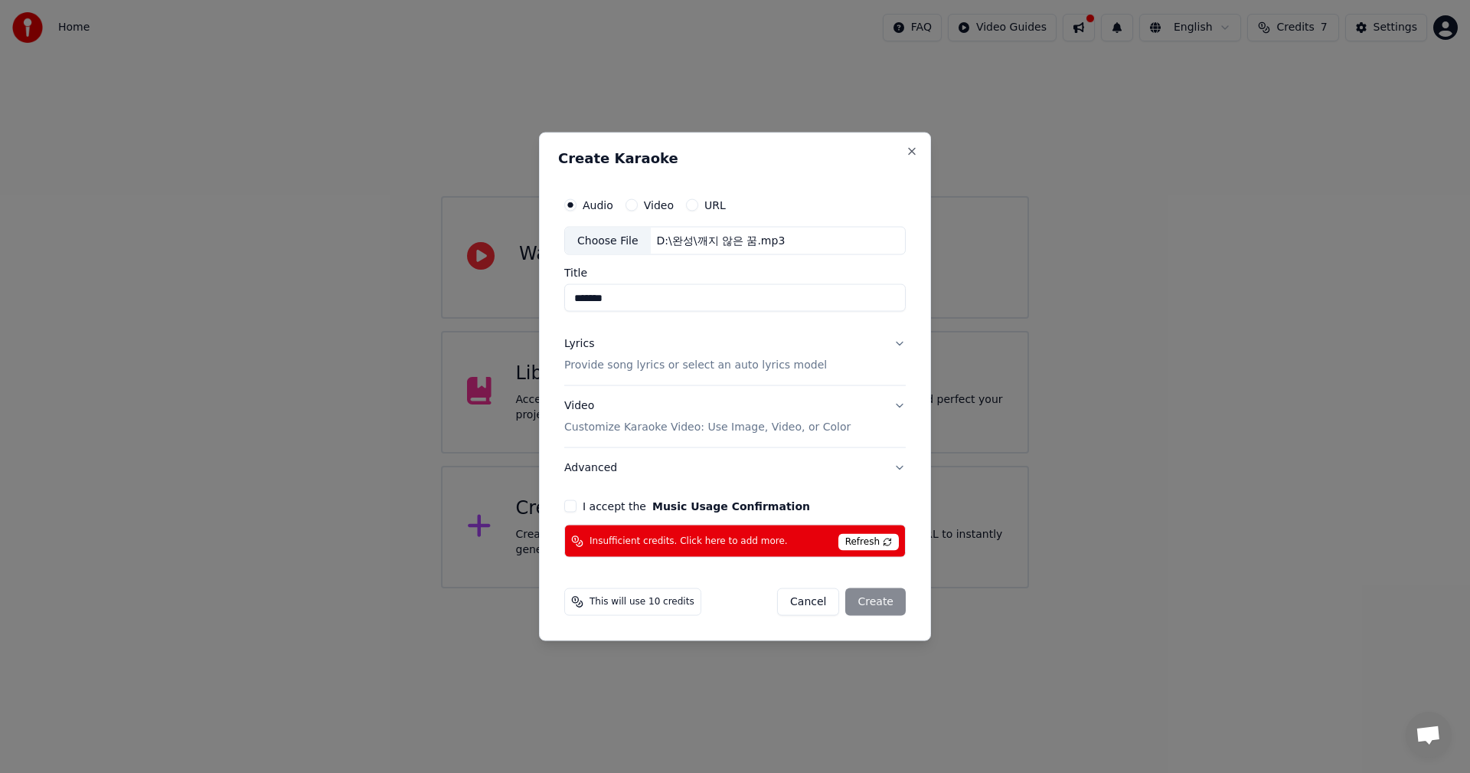
click at [574, 507] on button "I accept the Music Usage Confirmation" at bounding box center [570, 506] width 12 height 12
click at [864, 546] on span "Refresh" at bounding box center [869, 542] width 60 height 17
click at [628, 606] on span "This will use 10 credits" at bounding box center [642, 602] width 105 height 12
click at [675, 541] on span "Insufficient credits. Click here to add more." at bounding box center [689, 541] width 198 height 12
click at [802, 600] on button "Cancel" at bounding box center [808, 602] width 62 height 28
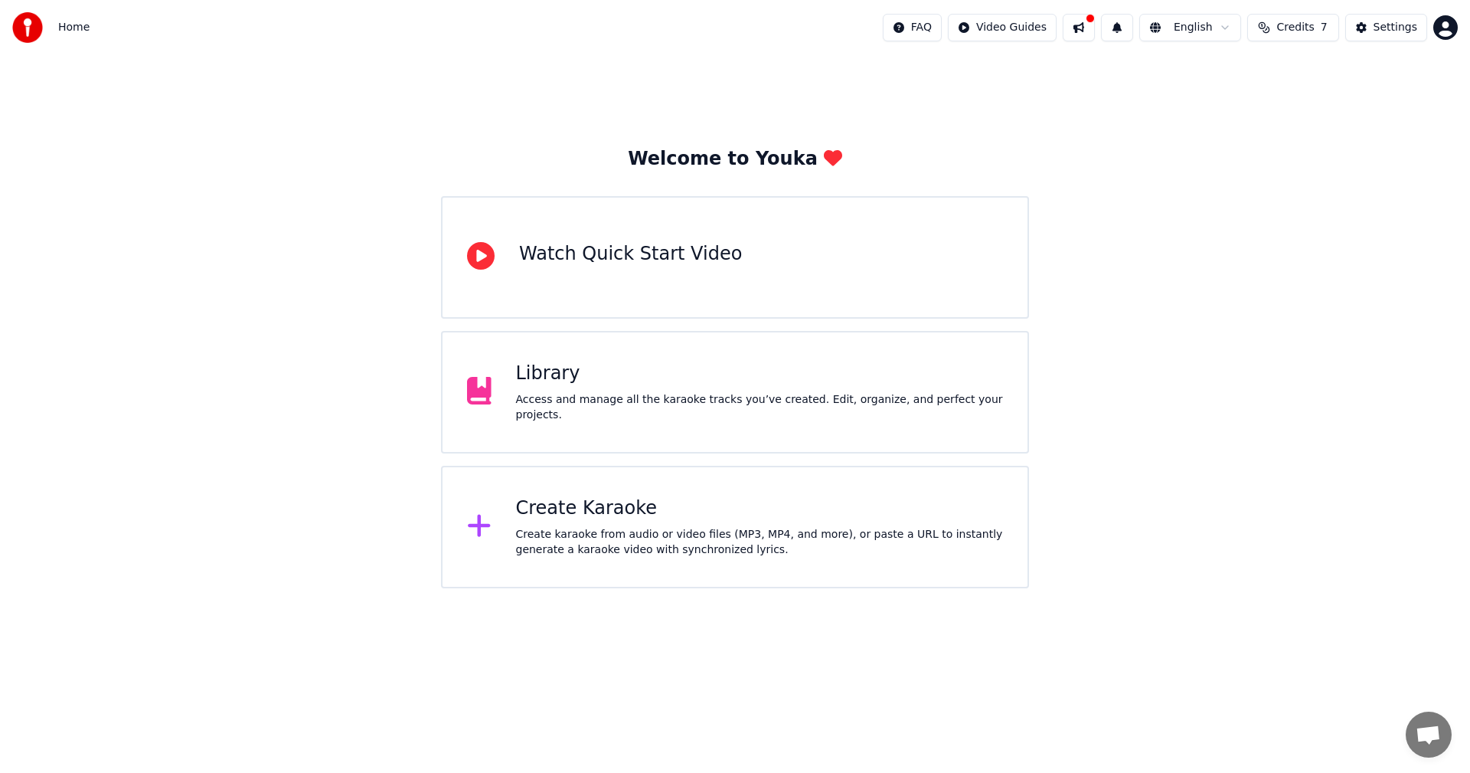
click at [686, 401] on div "Access and manage all the karaoke tracks you’ve created. Edit, organize, and pe…" at bounding box center [760, 407] width 488 height 31
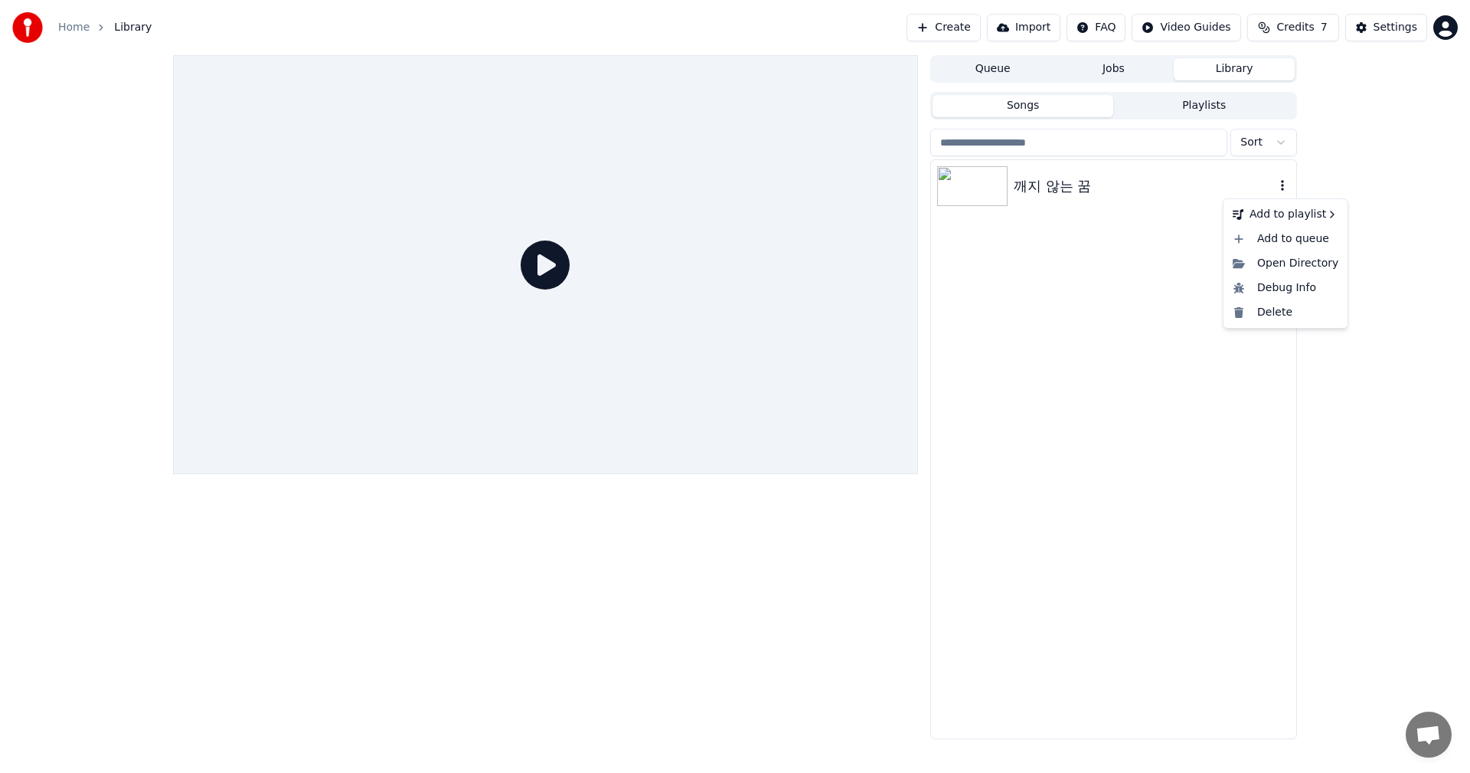
click at [1283, 185] on icon "button" at bounding box center [1282, 185] width 15 height 12
click at [1430, 734] on span "채팅 열기" at bounding box center [1428, 735] width 25 height 21
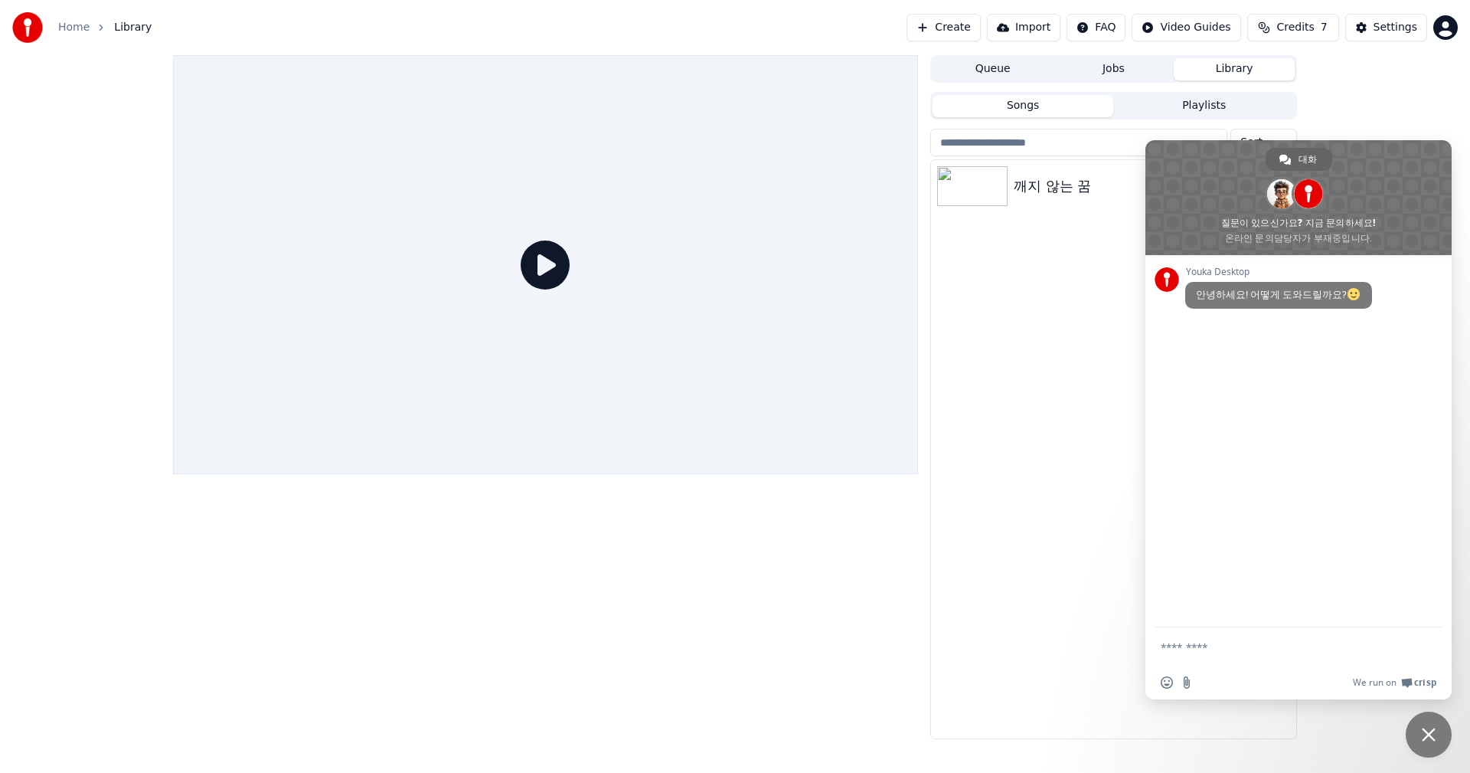
click at [1042, 461] on div "깨지 않는 꿈" at bounding box center [1113, 449] width 365 height 578
click at [1427, 730] on span "채팅 닫기" at bounding box center [1429, 734] width 14 height 14
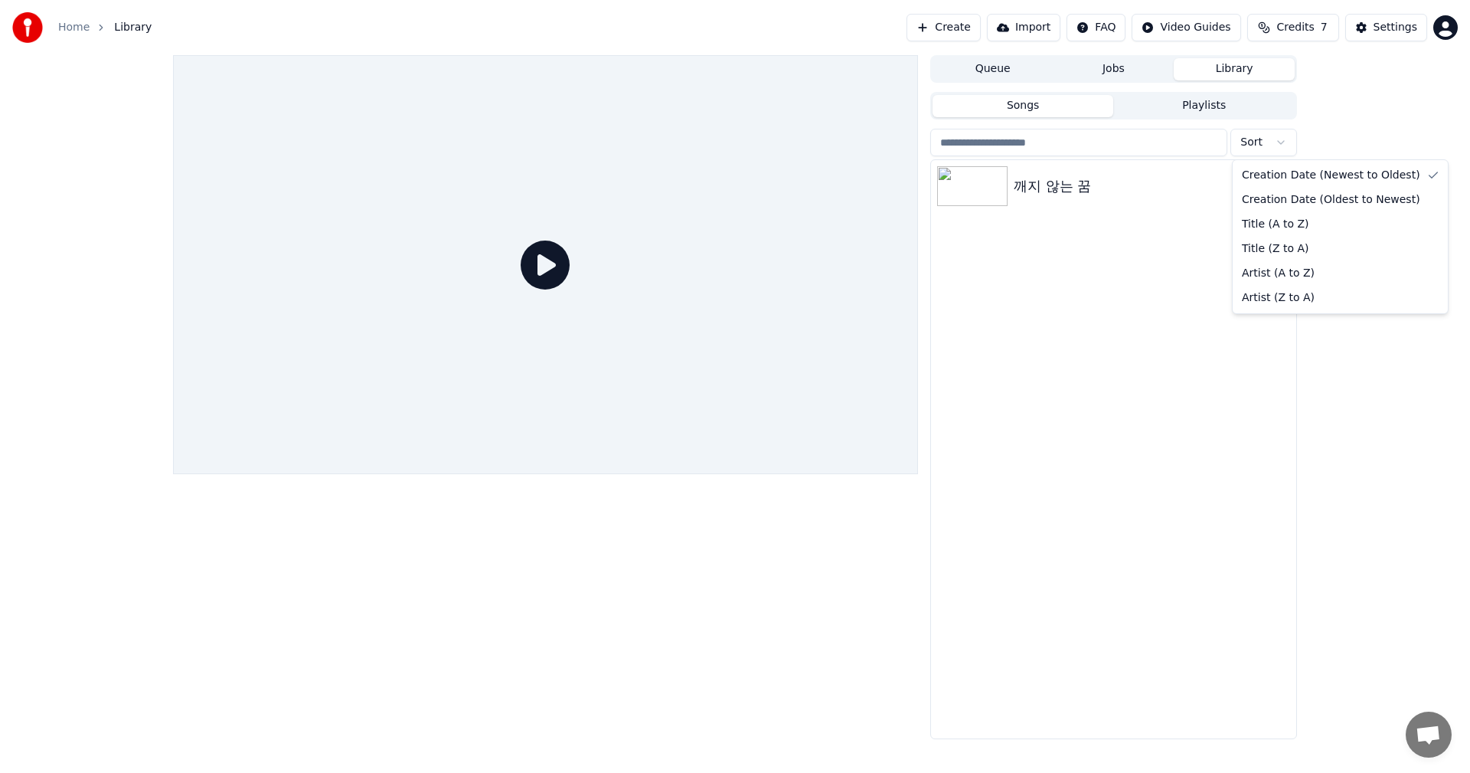
click at [1280, 142] on html "Home Library Create Import FAQ Video Guides Credits 7 Settings Queue Jobs Libra…" at bounding box center [735, 386] width 1470 height 773
click at [1278, 141] on html "Home Library Create Import FAQ Video Guides Credits 7 Settings Queue Jobs Libra…" at bounding box center [735, 386] width 1470 height 773
click at [974, 70] on button "Queue" at bounding box center [993, 69] width 121 height 22
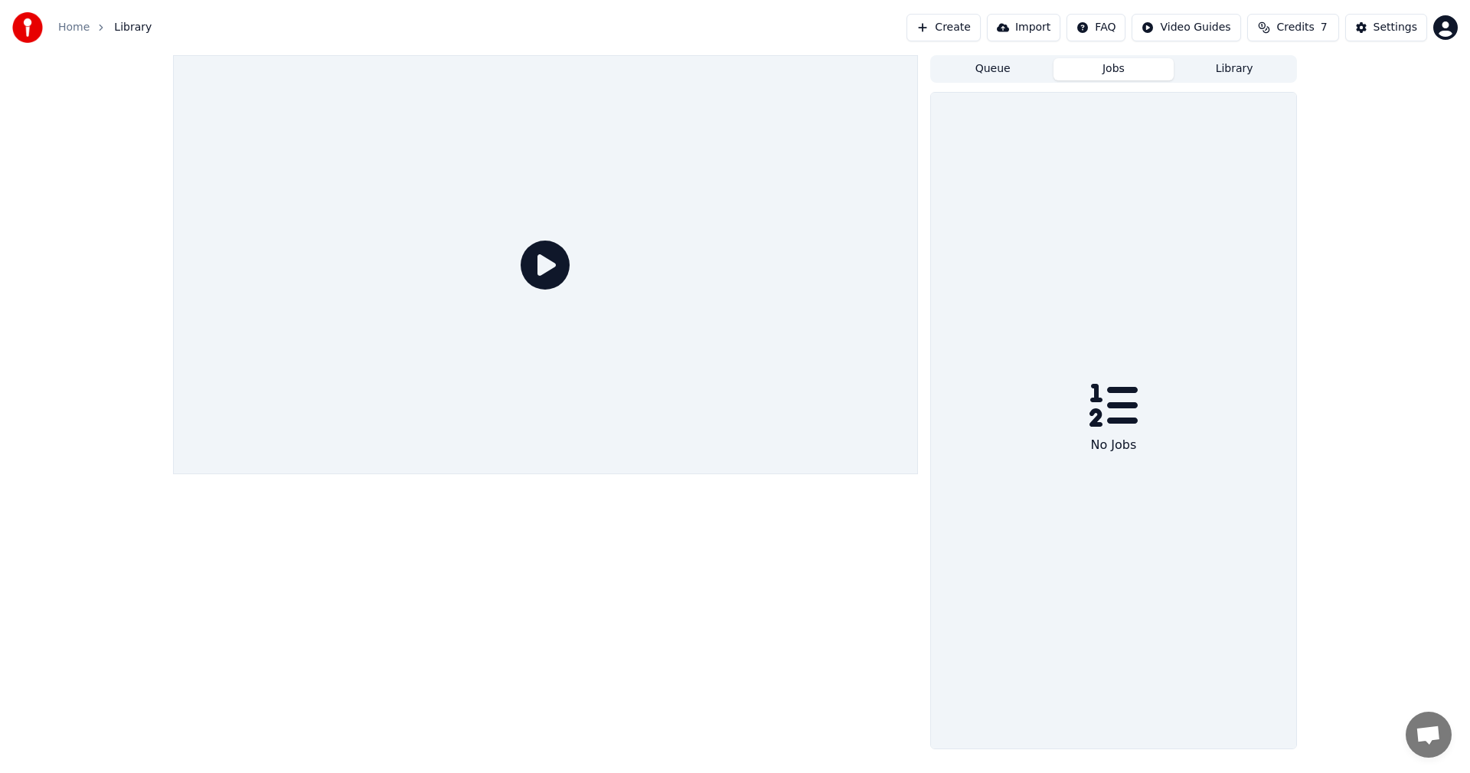
click at [1123, 77] on button "Jobs" at bounding box center [1114, 69] width 121 height 22
click at [1231, 74] on button "Library" at bounding box center [1234, 69] width 121 height 22
click at [1218, 110] on button "Playlists" at bounding box center [1203, 106] width 181 height 22
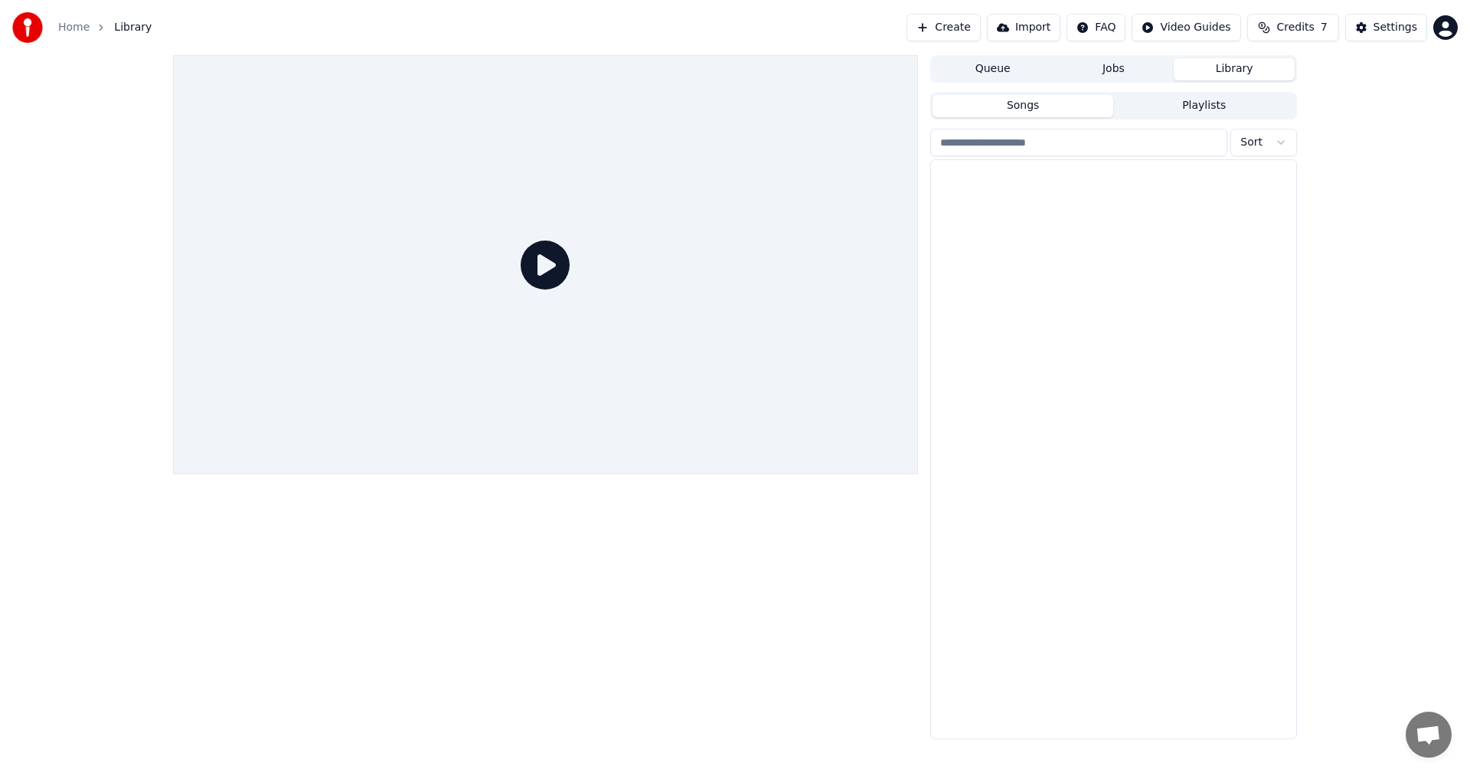
click at [1048, 106] on button "Songs" at bounding box center [1023, 106] width 181 height 22
click at [1282, 182] on icon "button" at bounding box center [1282, 185] width 3 height 11
click at [1294, 262] on div "Open Directory" at bounding box center [1286, 263] width 118 height 25
